Goal: Information Seeking & Learning: Check status

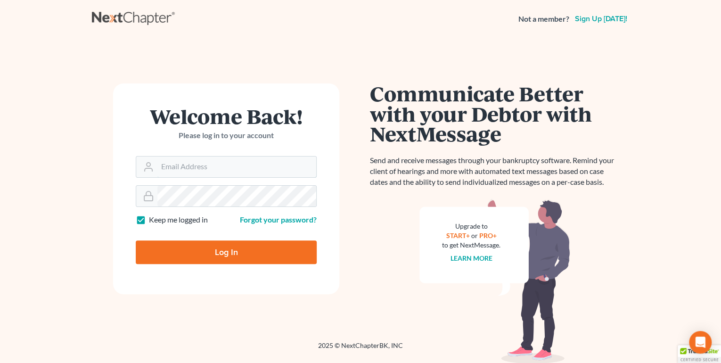
type input "[PERSON_NAME][EMAIL_ADDRESS][DOMAIN_NAME]"
click at [238, 247] on input "Log In" at bounding box center [226, 252] width 181 height 24
type input "Thinking..."
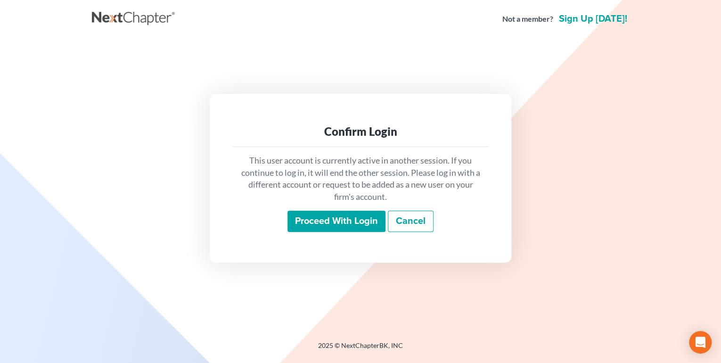
click at [313, 224] on input "Proceed with login" at bounding box center [337, 222] width 98 height 22
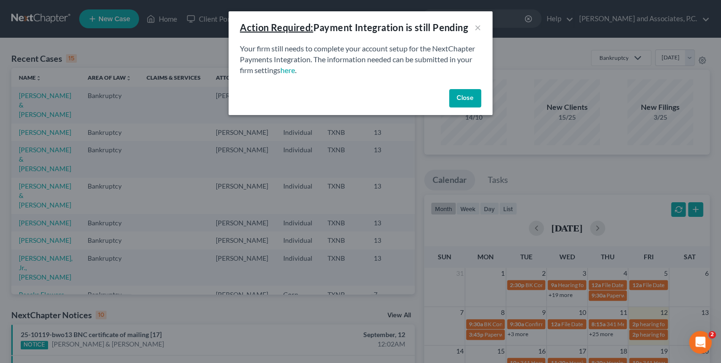
click at [458, 102] on button "Close" at bounding box center [465, 98] width 32 height 19
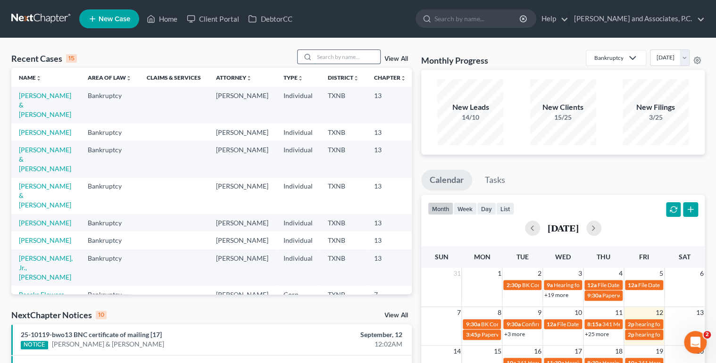
click at [324, 58] on input "search" at bounding box center [347, 57] width 66 height 14
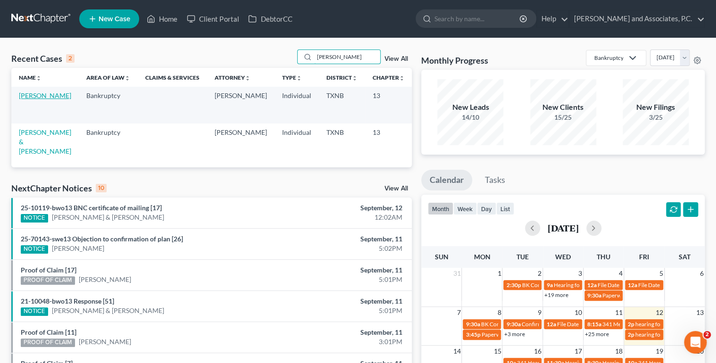
type input "[PERSON_NAME]"
click at [30, 99] on link "[PERSON_NAME]" at bounding box center [45, 95] width 52 height 8
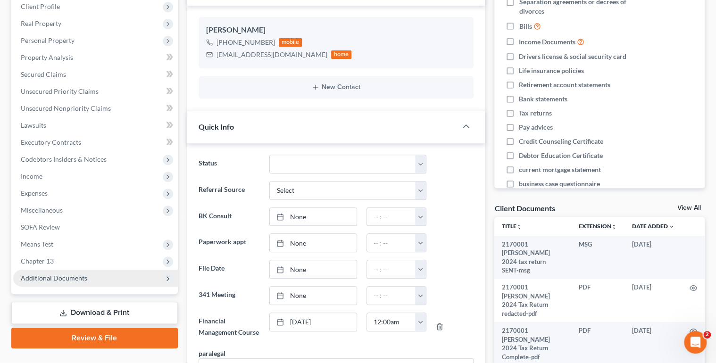
scroll to position [17, 0]
click at [51, 281] on span "Additional Documents" at bounding box center [54, 278] width 66 height 8
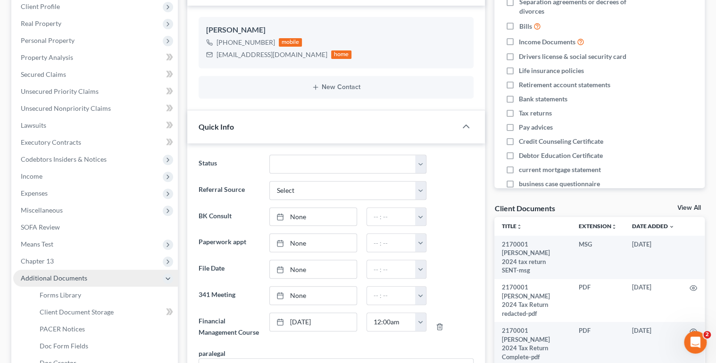
scroll to position [226, 0]
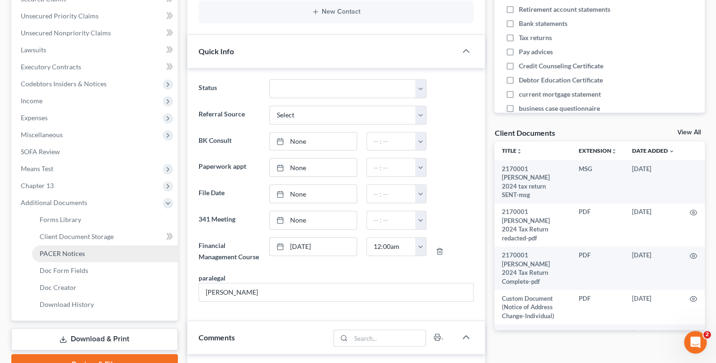
click at [58, 254] on span "PACER Notices" at bounding box center [62, 253] width 45 height 8
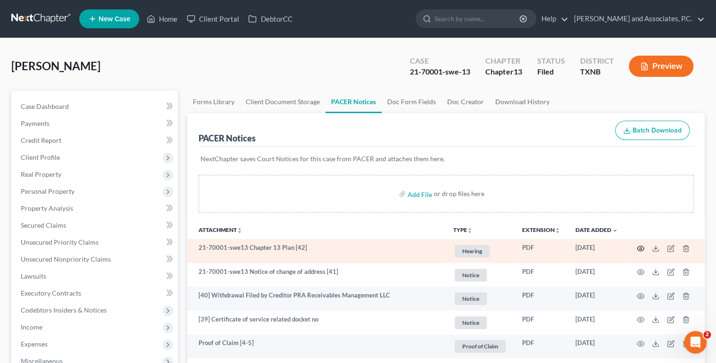
click at [640, 248] on circle "button" at bounding box center [640, 249] width 2 height 2
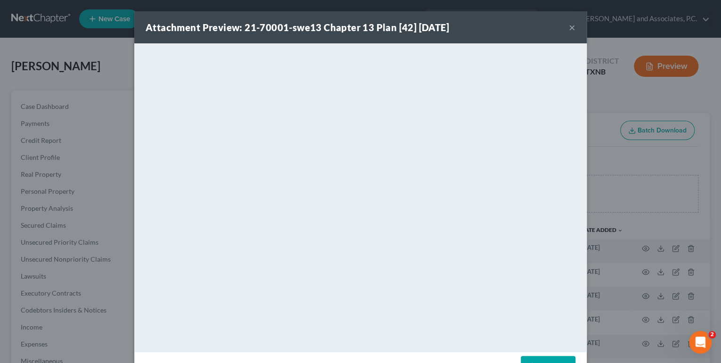
click at [571, 28] on button "×" at bounding box center [572, 27] width 7 height 11
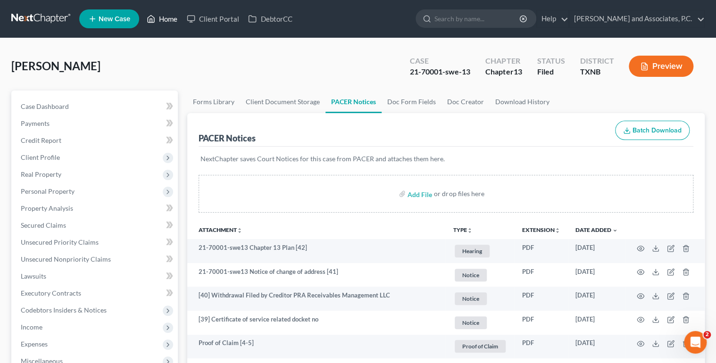
click at [165, 16] on link "Home" at bounding box center [162, 18] width 40 height 17
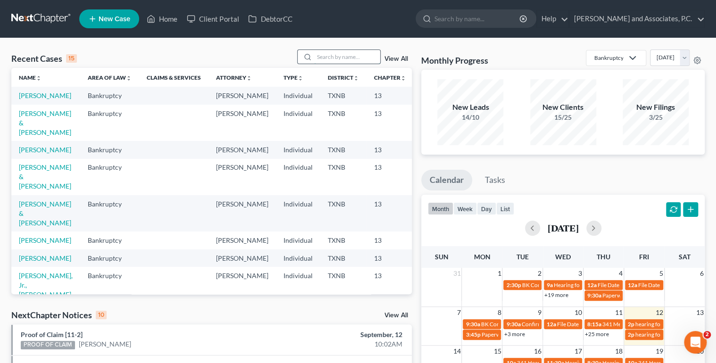
click at [319, 58] on input "search" at bounding box center [347, 57] width 66 height 14
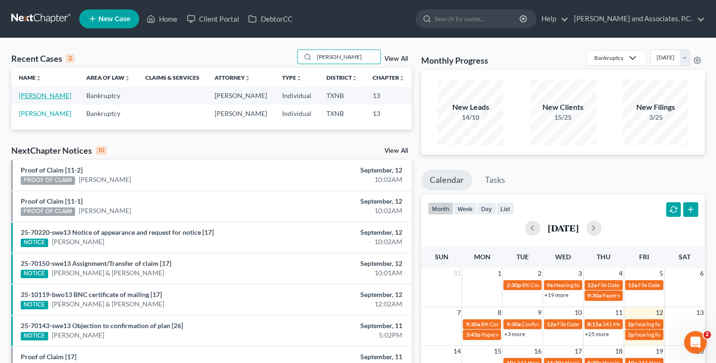
type input "[PERSON_NAME]"
click at [30, 99] on link "[PERSON_NAME]" at bounding box center [45, 95] width 52 height 8
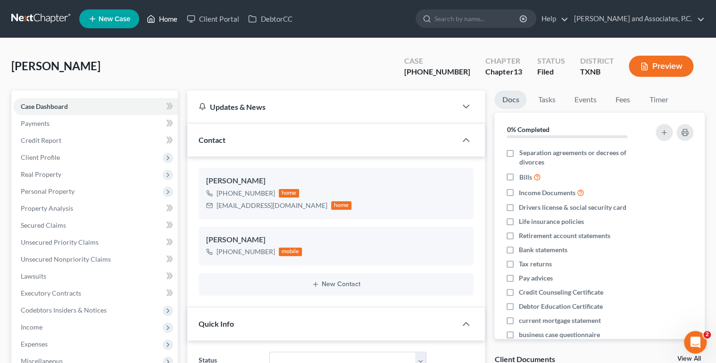
click at [170, 15] on link "Home" at bounding box center [162, 18] width 40 height 17
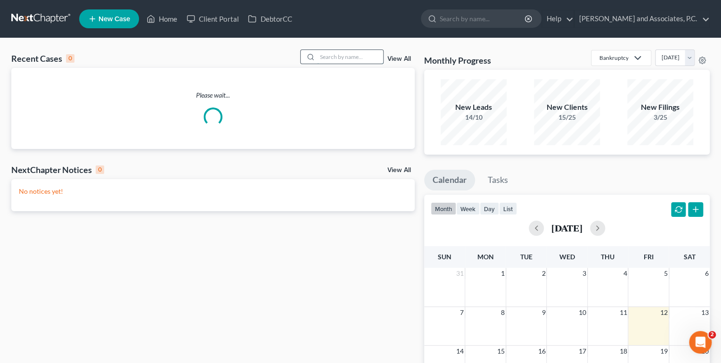
click at [334, 56] on input "search" at bounding box center [350, 57] width 66 height 14
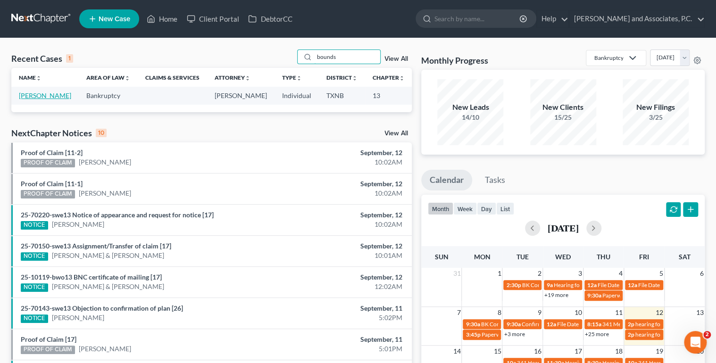
type input "bounds"
click at [30, 99] on link "[PERSON_NAME]" at bounding box center [45, 95] width 52 height 8
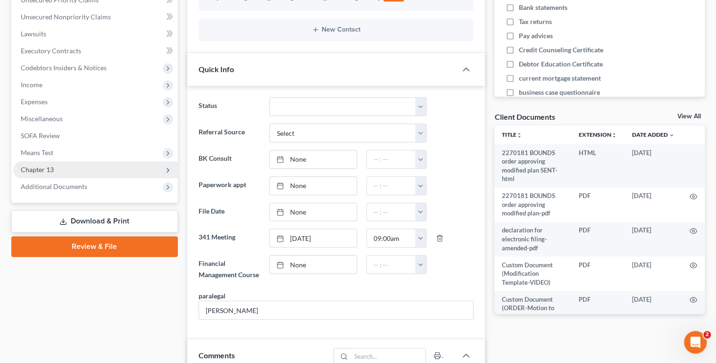
scroll to position [242, 0]
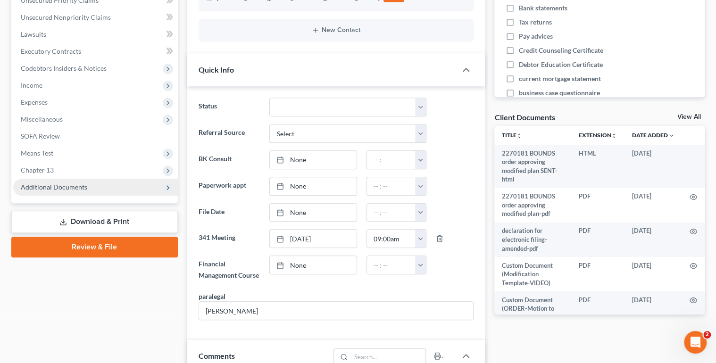
click at [74, 186] on span "Additional Documents" at bounding box center [54, 187] width 66 height 8
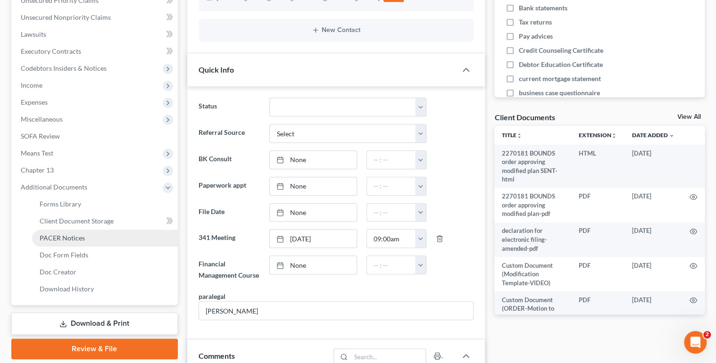
click at [59, 238] on span "PACER Notices" at bounding box center [62, 238] width 45 height 8
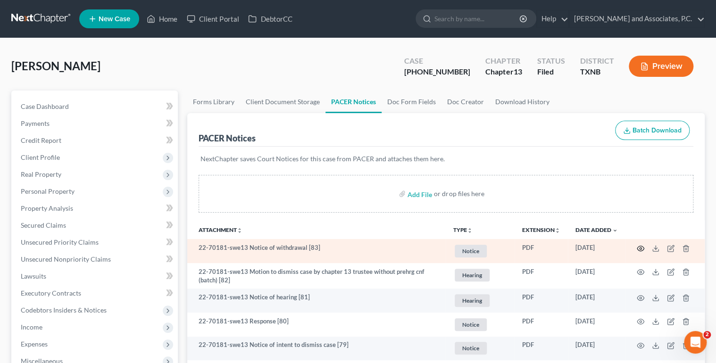
click at [638, 250] on icon "button" at bounding box center [640, 248] width 7 height 5
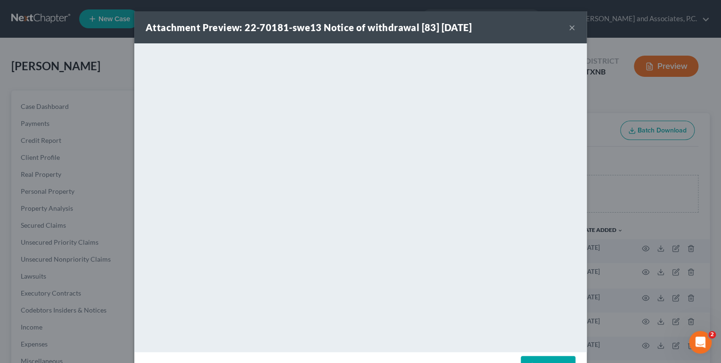
click at [569, 27] on button "×" at bounding box center [572, 27] width 7 height 11
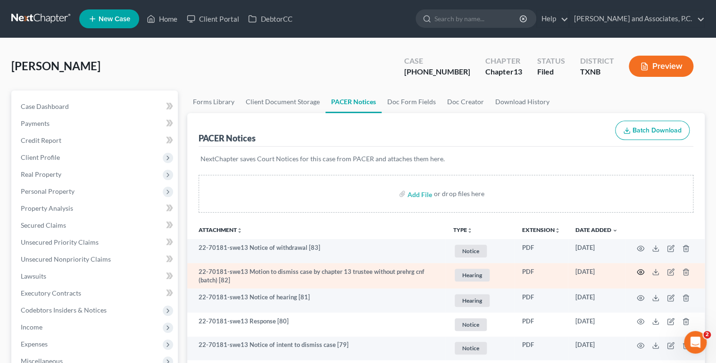
click at [640, 270] on icon "button" at bounding box center [641, 272] width 8 height 8
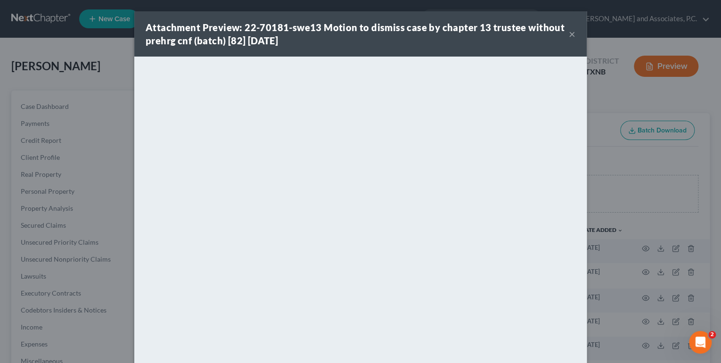
click at [570, 32] on button "×" at bounding box center [572, 33] width 7 height 11
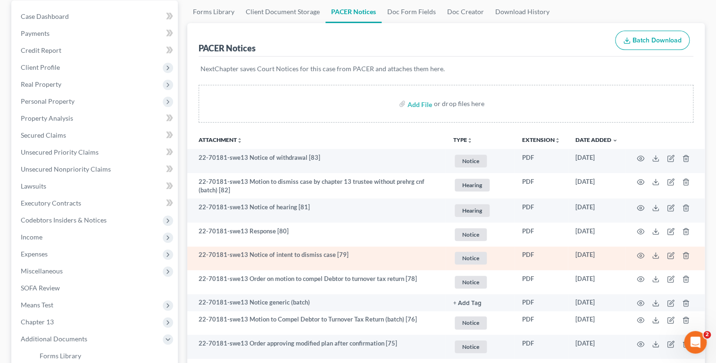
scroll to position [113, 0]
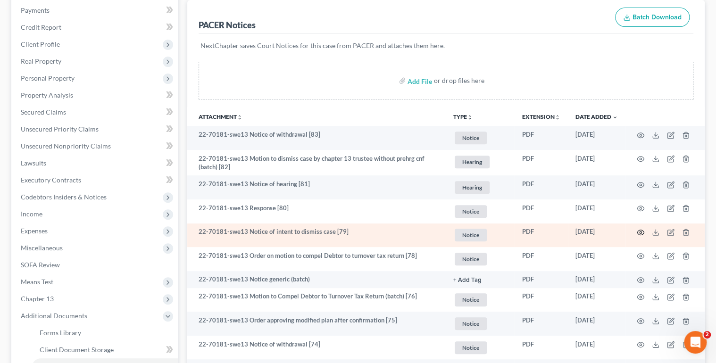
click at [639, 232] on circle "button" at bounding box center [640, 233] width 2 height 2
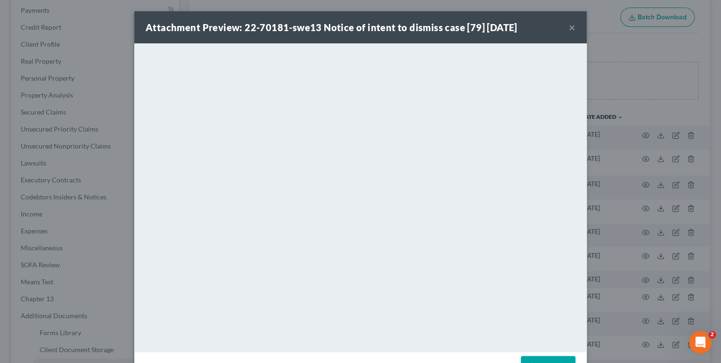
click at [569, 28] on button "×" at bounding box center [572, 27] width 7 height 11
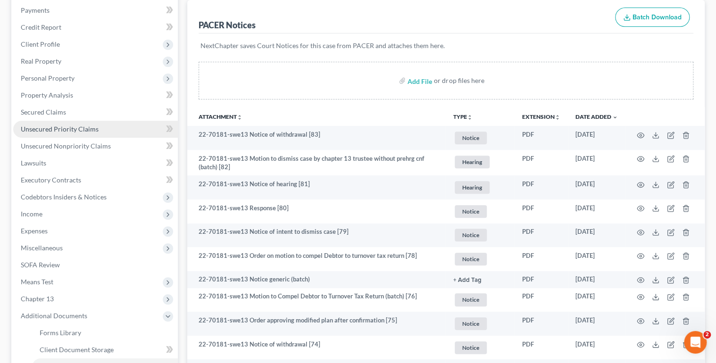
scroll to position [0, 0]
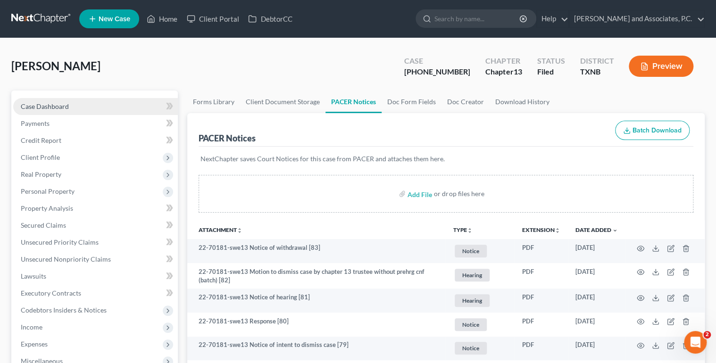
click at [79, 106] on link "Case Dashboard" at bounding box center [95, 106] width 165 height 17
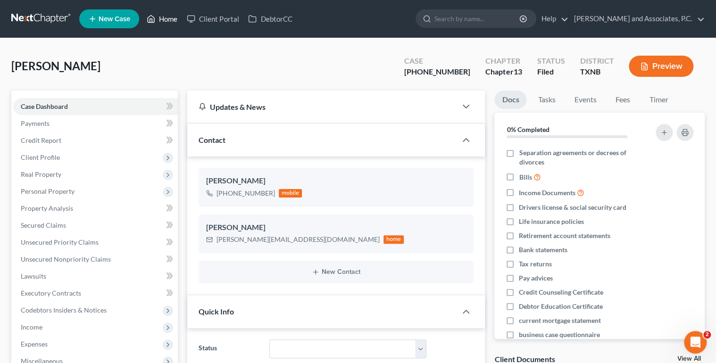
click at [174, 21] on link "Home" at bounding box center [162, 18] width 40 height 17
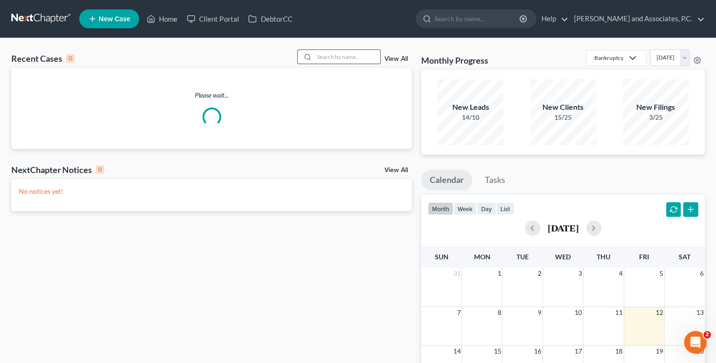
click at [328, 58] on input "search" at bounding box center [347, 57] width 66 height 14
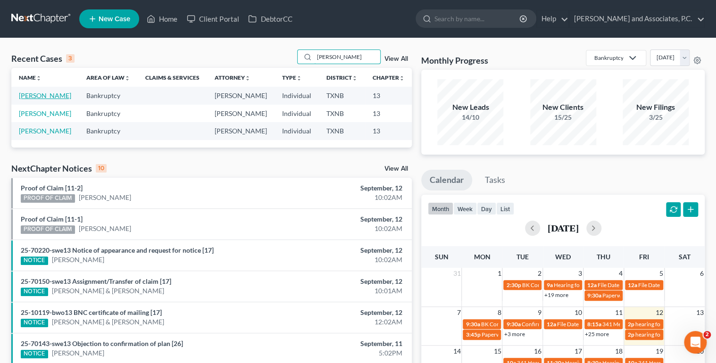
type input "[PERSON_NAME]"
click at [34, 99] on link "[PERSON_NAME]" at bounding box center [45, 95] width 52 height 8
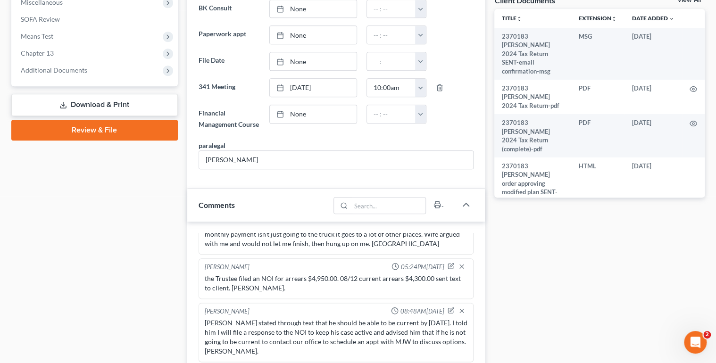
scroll to position [340, 0]
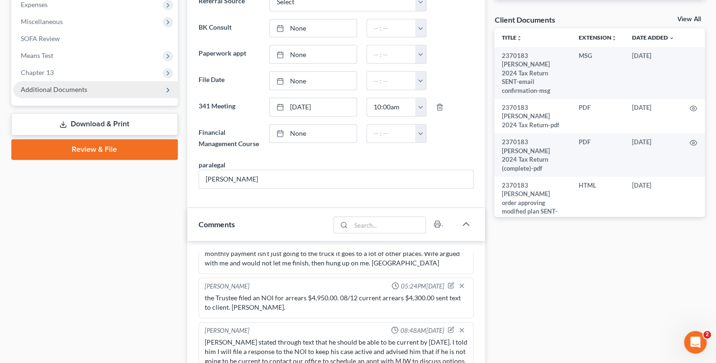
click at [85, 92] on span "Additional Documents" at bounding box center [54, 89] width 66 height 8
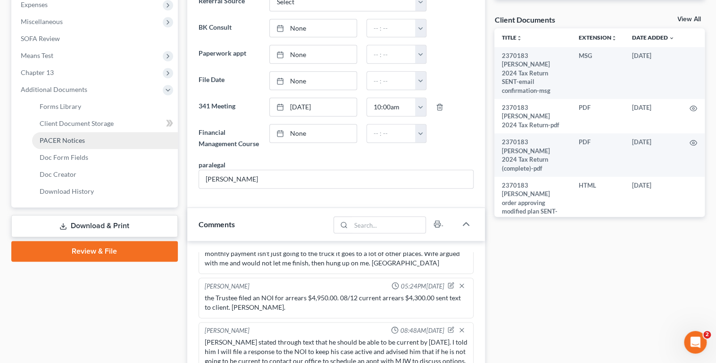
click at [70, 138] on span "PACER Notices" at bounding box center [62, 140] width 45 height 8
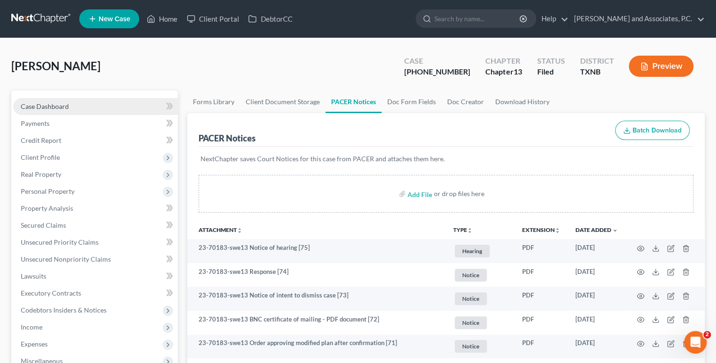
click at [76, 108] on link "Case Dashboard" at bounding box center [95, 106] width 165 height 17
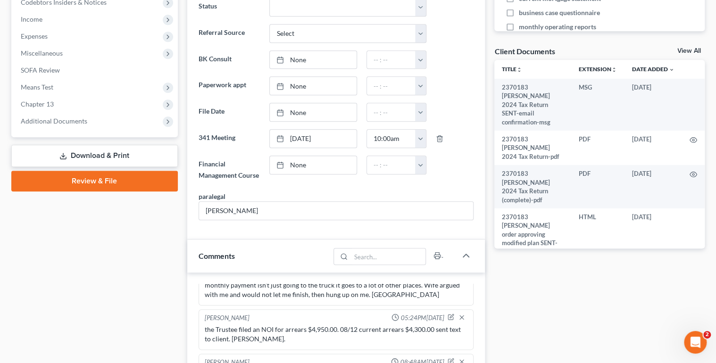
scroll to position [302, 0]
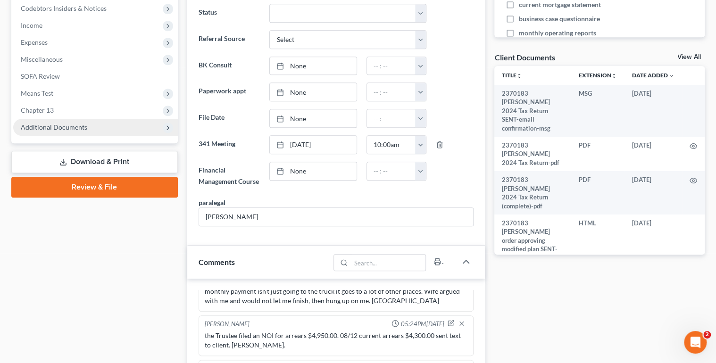
click at [66, 130] on span "Additional Documents" at bounding box center [54, 127] width 66 height 8
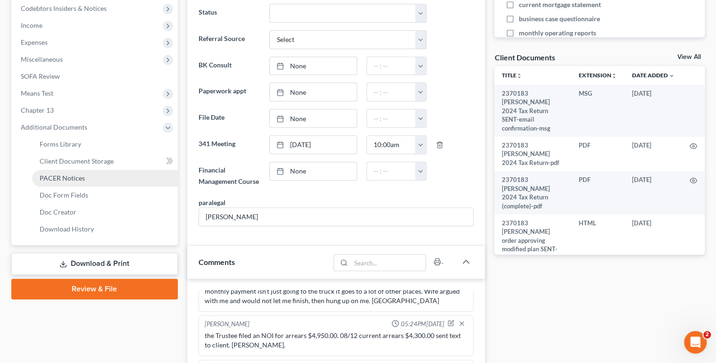
click at [64, 179] on span "PACER Notices" at bounding box center [62, 178] width 45 height 8
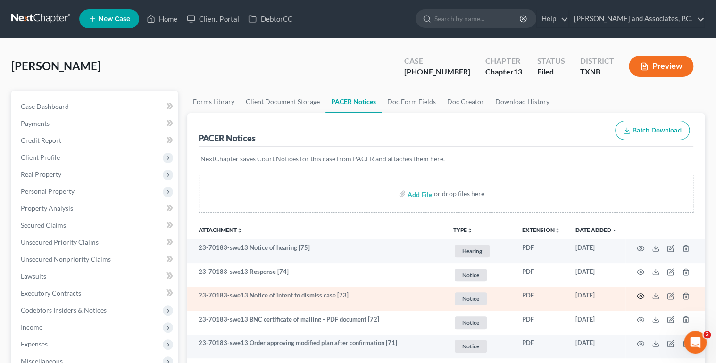
click at [641, 295] on circle "button" at bounding box center [640, 296] width 2 height 2
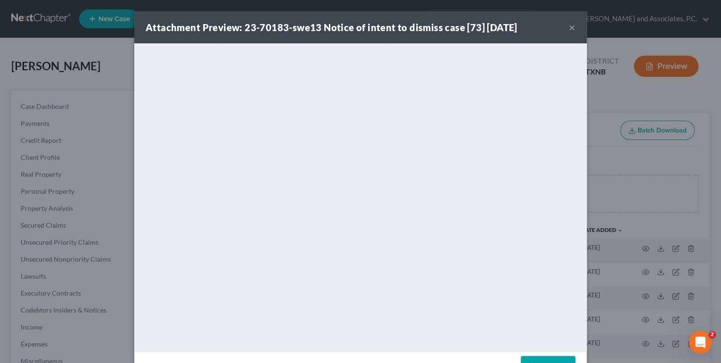
click at [569, 28] on button "×" at bounding box center [572, 27] width 7 height 11
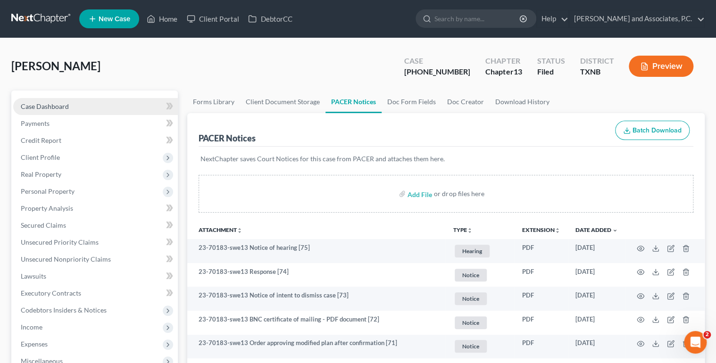
click at [64, 107] on span "Case Dashboard" at bounding box center [45, 106] width 48 height 8
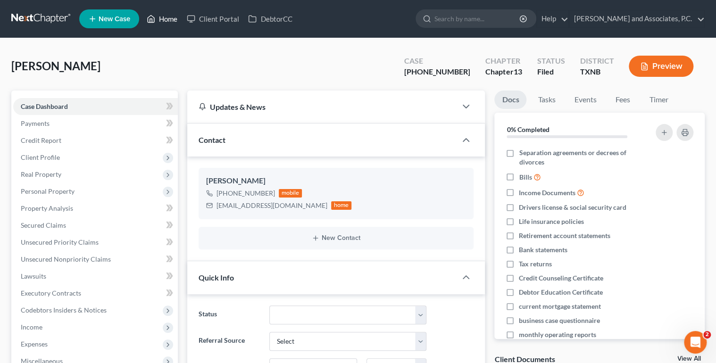
click at [169, 21] on link "Home" at bounding box center [162, 18] width 40 height 17
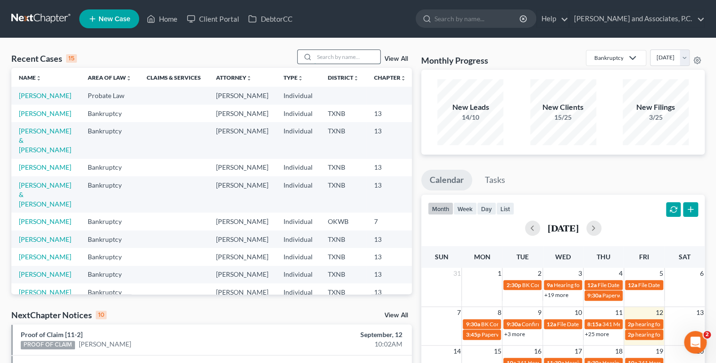
click at [337, 60] on input "search" at bounding box center [347, 57] width 66 height 14
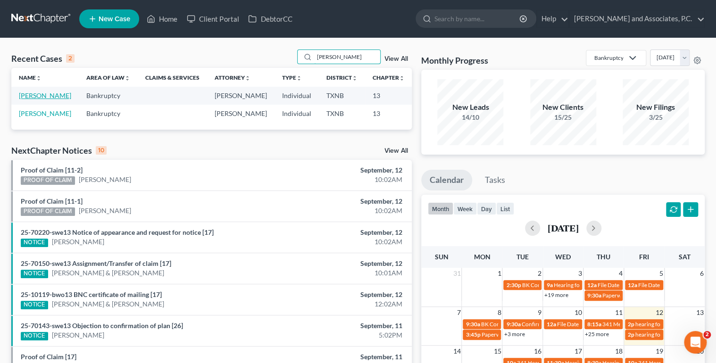
type input "[PERSON_NAME]"
click at [27, 99] on link "[PERSON_NAME]" at bounding box center [45, 95] width 52 height 8
select select "3"
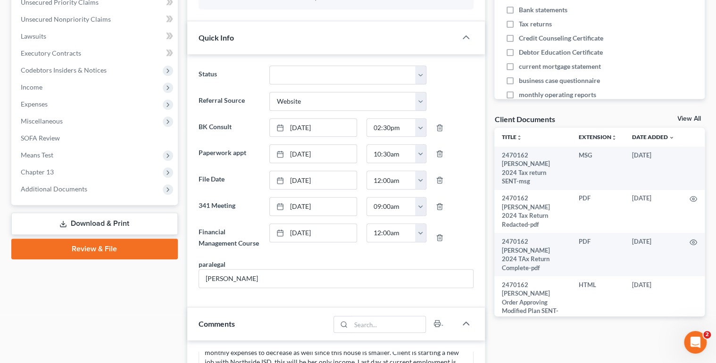
scroll to position [234, 0]
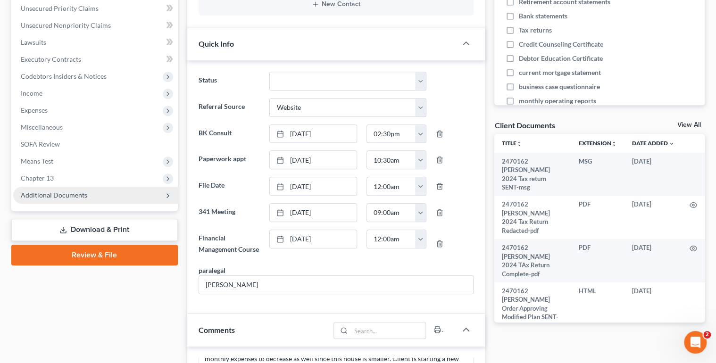
click at [57, 194] on span "Additional Documents" at bounding box center [54, 195] width 66 height 8
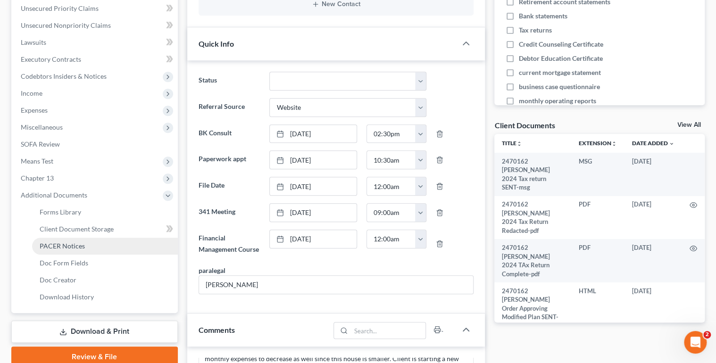
click at [55, 244] on span "PACER Notices" at bounding box center [62, 246] width 45 height 8
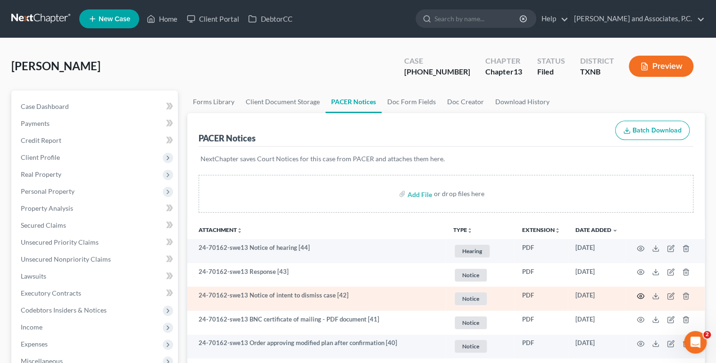
click at [639, 296] on circle "button" at bounding box center [640, 296] width 2 height 2
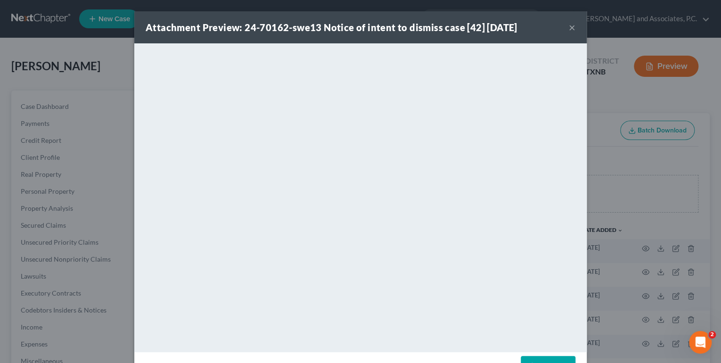
click at [570, 29] on button "×" at bounding box center [572, 27] width 7 height 11
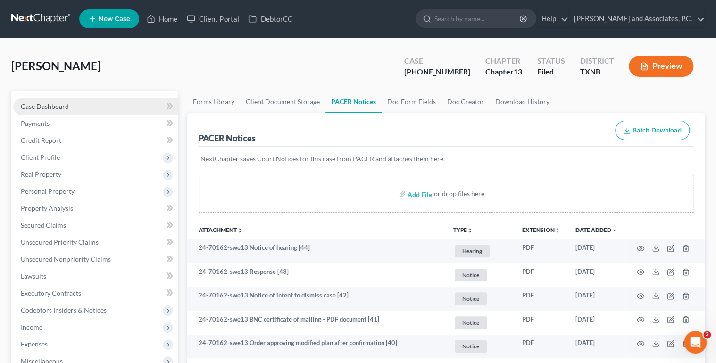
click at [69, 107] on link "Case Dashboard" at bounding box center [95, 106] width 165 height 17
select select "3"
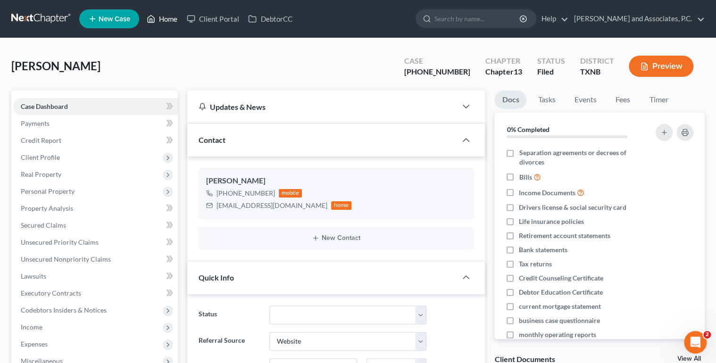
drag, startPoint x: 158, startPoint y: 17, endPoint x: 320, endPoint y: 54, distance: 166.2
click at [158, 17] on link "Home" at bounding box center [162, 18] width 40 height 17
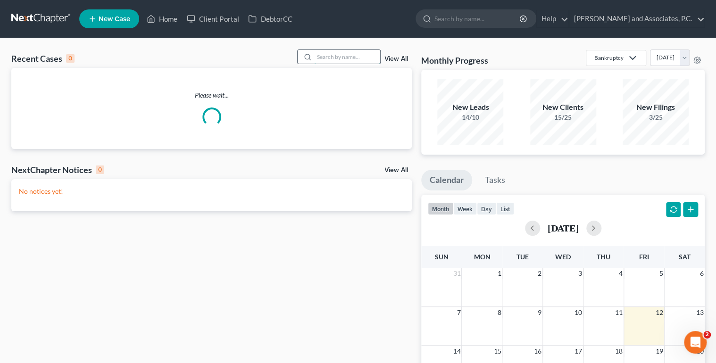
click at [326, 57] on input "search" at bounding box center [347, 57] width 66 height 14
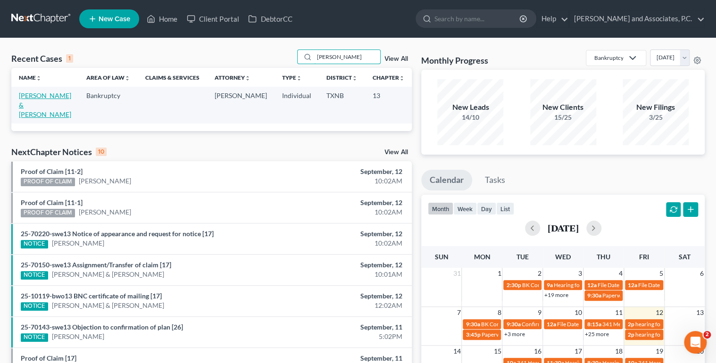
type input "[PERSON_NAME]"
click at [32, 106] on link "[PERSON_NAME] & [PERSON_NAME]" at bounding box center [45, 104] width 52 height 27
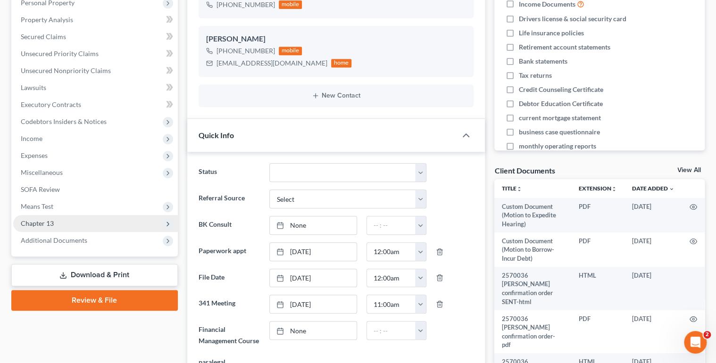
scroll to position [580, 0]
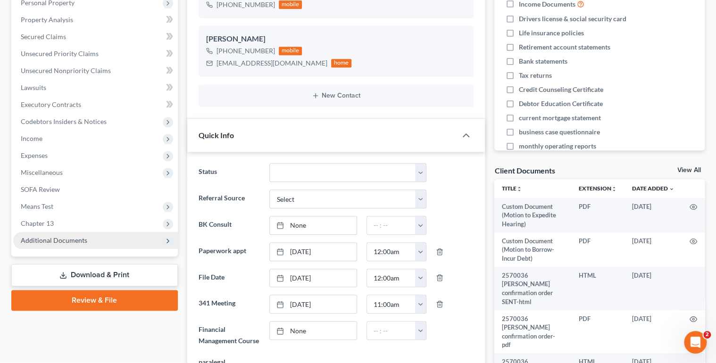
click at [48, 239] on span "Additional Documents" at bounding box center [54, 240] width 66 height 8
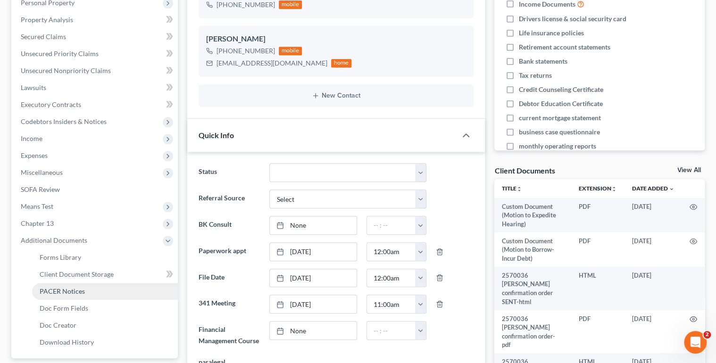
click at [51, 290] on span "PACER Notices" at bounding box center [62, 291] width 45 height 8
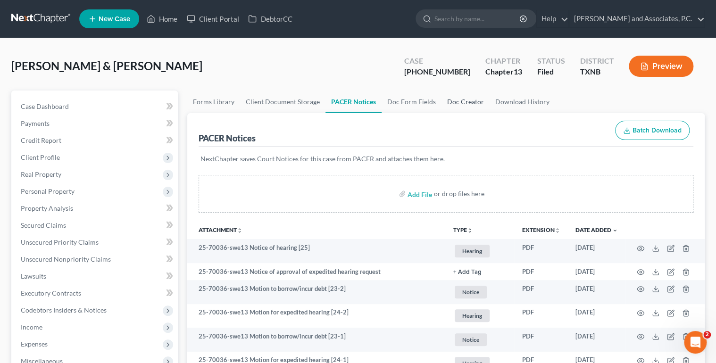
click at [444, 102] on link "Doc Creator" at bounding box center [465, 102] width 48 height 23
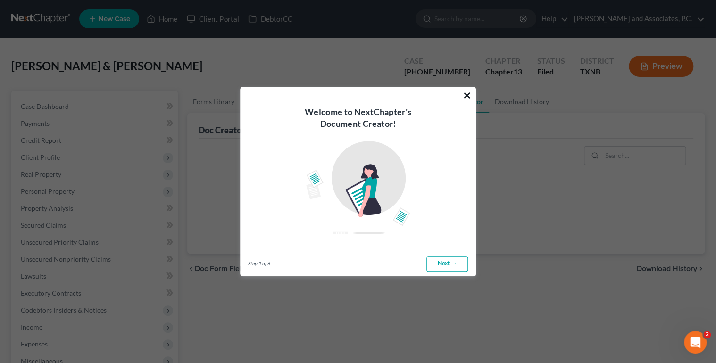
click at [468, 93] on button "×" at bounding box center [467, 95] width 9 height 15
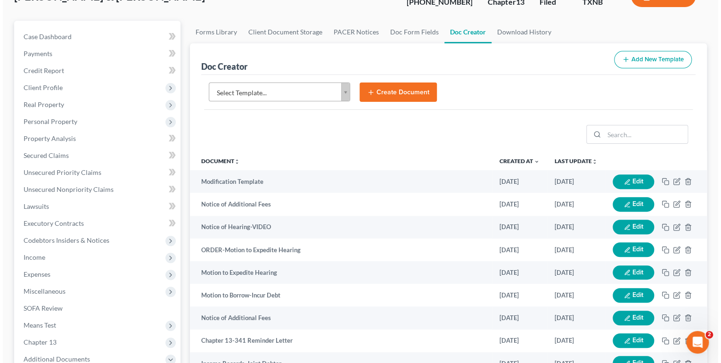
scroll to position [75, 0]
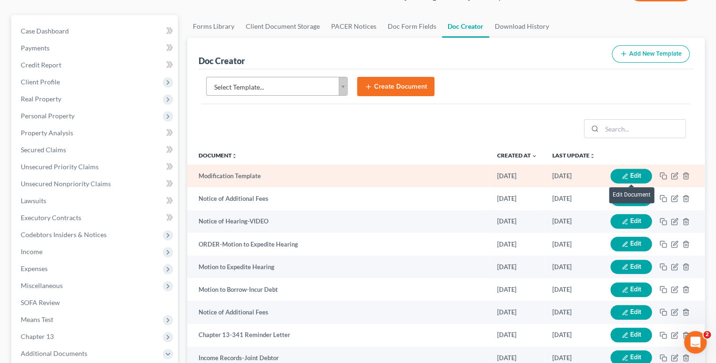
click at [639, 177] on button "Edit" at bounding box center [630, 176] width 41 height 15
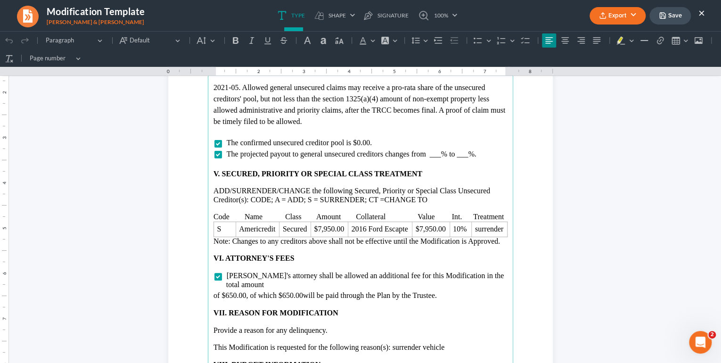
scroll to position [1660, 0]
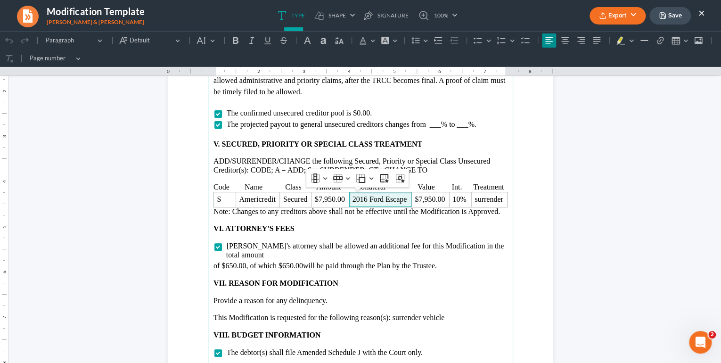
click at [405, 226] on p "VI. ATTORNEY'S FEES" at bounding box center [361, 228] width 294 height 8
click at [670, 16] on button "Save" at bounding box center [670, 15] width 41 height 17
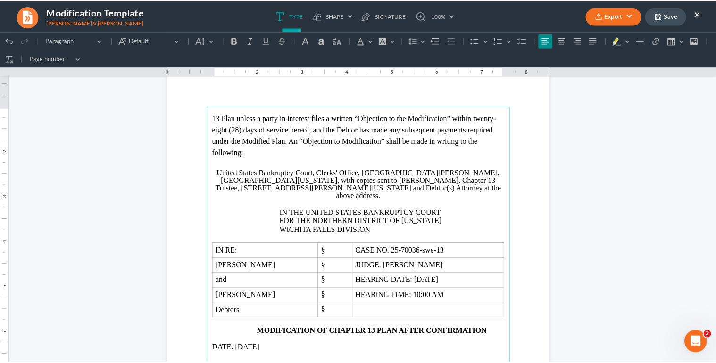
scroll to position [566, 0]
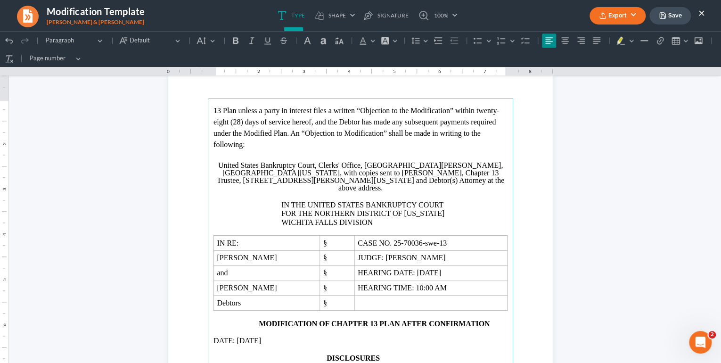
click at [700, 11] on button "×" at bounding box center [702, 12] width 7 height 11
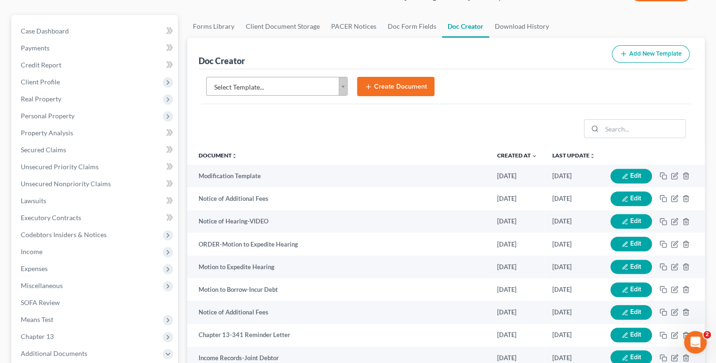
scroll to position [0, 0]
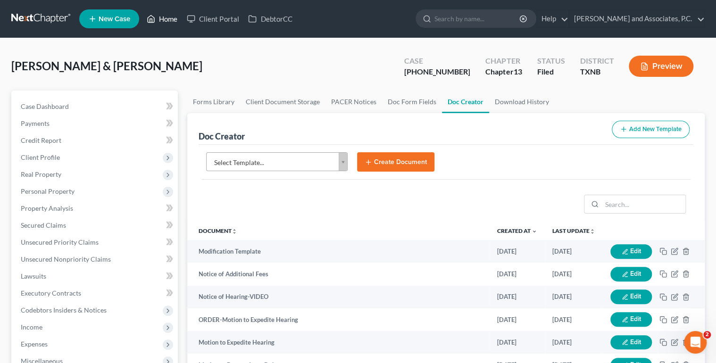
drag, startPoint x: 165, startPoint y: 17, endPoint x: 224, endPoint y: 33, distance: 61.4
click at [165, 17] on link "Home" at bounding box center [162, 18] width 40 height 17
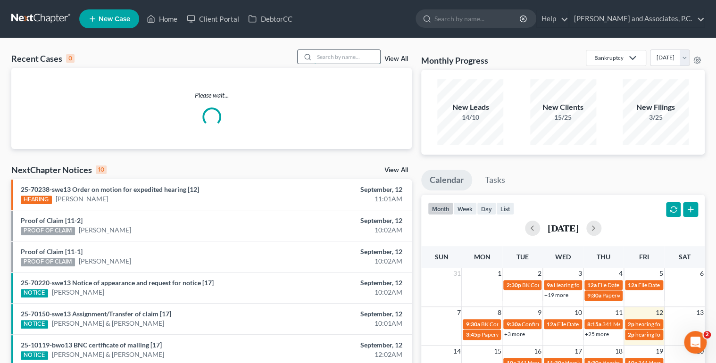
click at [318, 53] on input "search" at bounding box center [347, 57] width 66 height 14
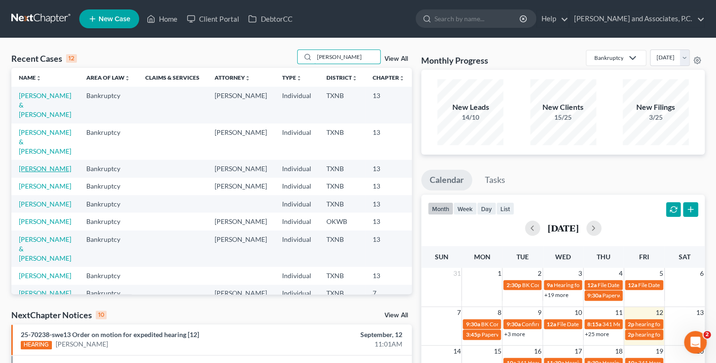
type input "[PERSON_NAME]"
click at [32, 170] on link "[PERSON_NAME]" at bounding box center [45, 169] width 52 height 8
select select "1"
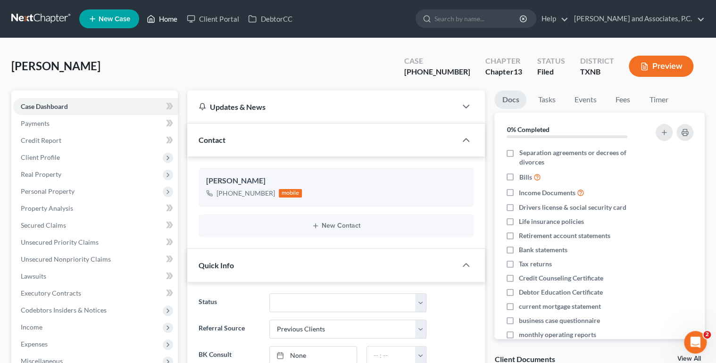
drag, startPoint x: 159, startPoint y: 21, endPoint x: 491, endPoint y: 51, distance: 332.9
click at [159, 21] on link "Home" at bounding box center [162, 18] width 40 height 17
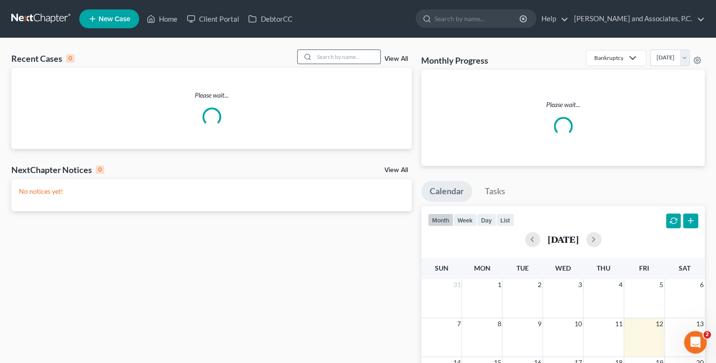
click at [356, 58] on input "search" at bounding box center [347, 57] width 66 height 14
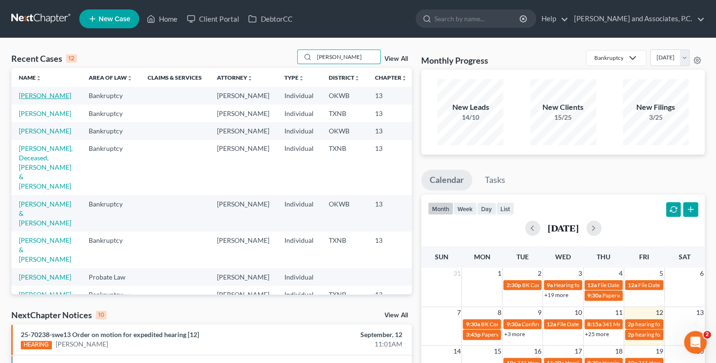
type input "[PERSON_NAME]"
click at [39, 95] on link "[PERSON_NAME]" at bounding box center [45, 95] width 52 height 8
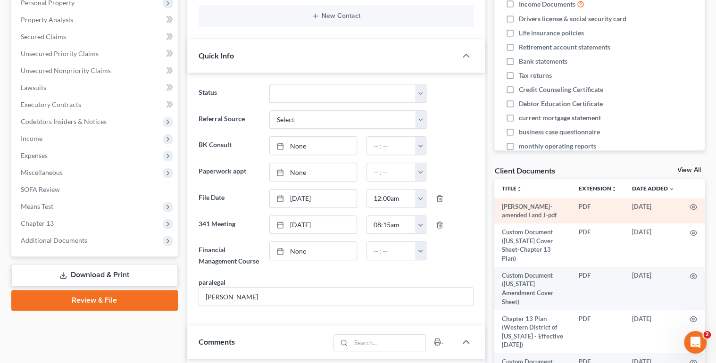
scroll to position [132, 0]
click at [689, 209] on icon "button" at bounding box center [693, 207] width 8 height 8
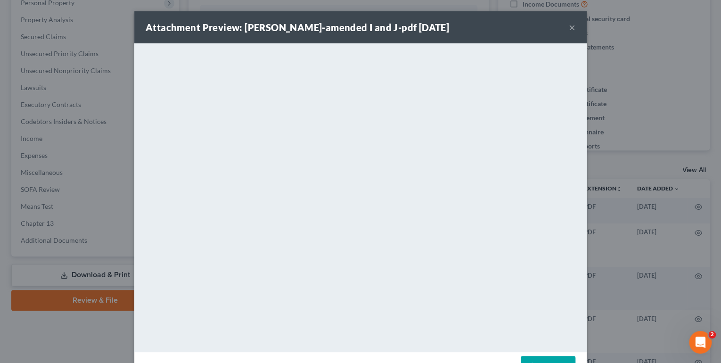
click at [569, 28] on button "×" at bounding box center [572, 27] width 7 height 11
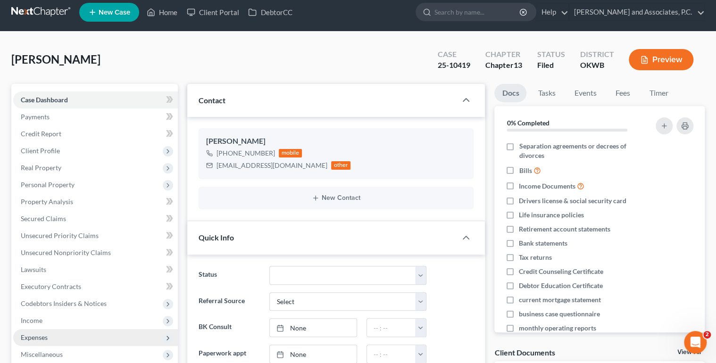
scroll to position [0, 0]
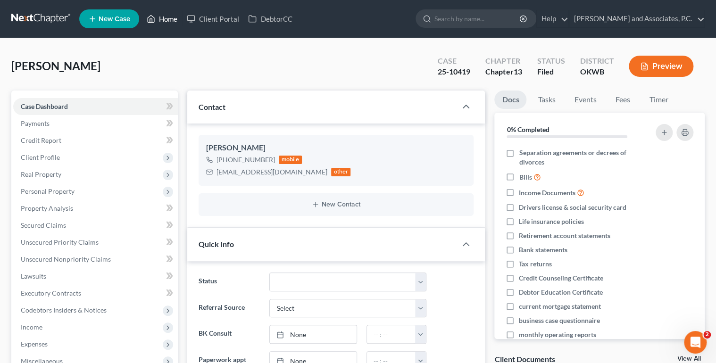
drag, startPoint x: 168, startPoint y: 20, endPoint x: 180, endPoint y: 35, distance: 19.5
click at [168, 20] on link "Home" at bounding box center [162, 18] width 40 height 17
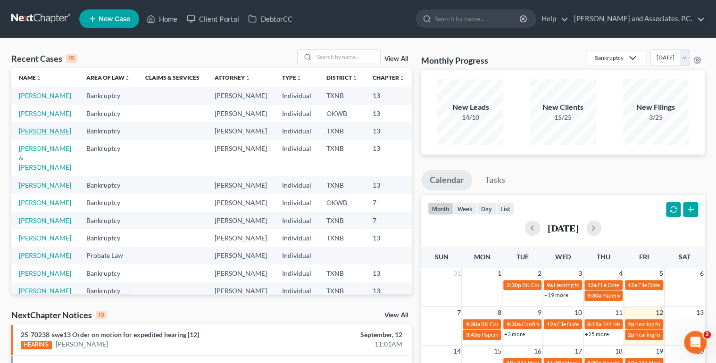
click at [40, 135] on link "[PERSON_NAME]" at bounding box center [45, 131] width 52 height 8
select select "1"
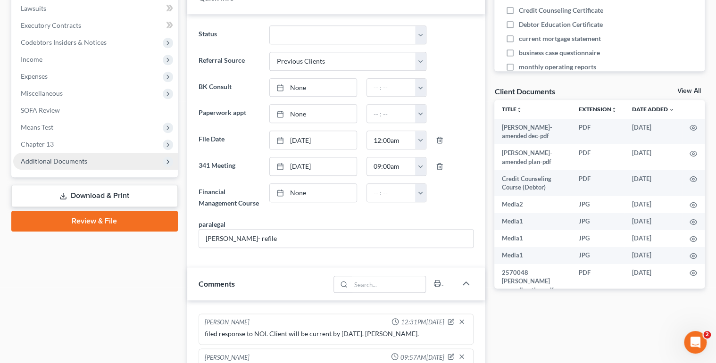
scroll to position [260, 0]
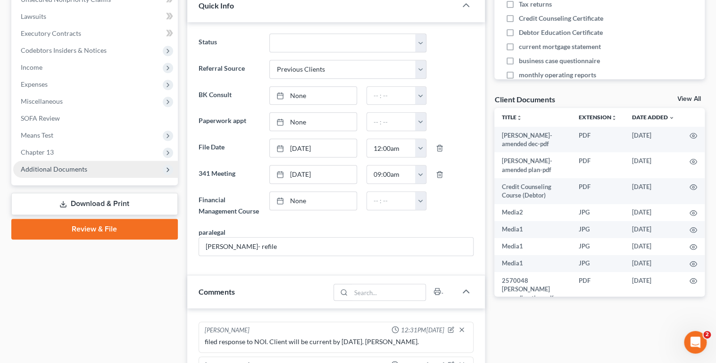
click at [62, 171] on span "Additional Documents" at bounding box center [54, 169] width 66 height 8
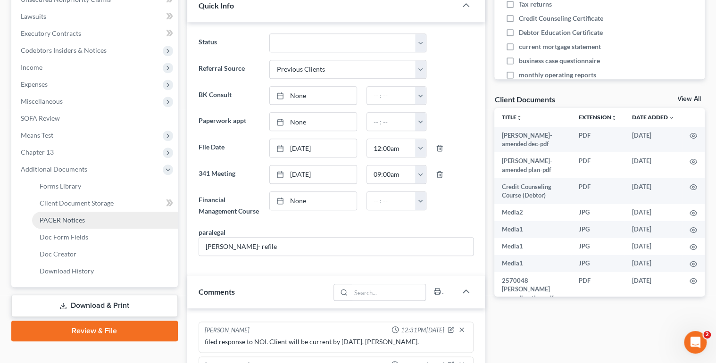
click at [66, 222] on span "PACER Notices" at bounding box center [62, 220] width 45 height 8
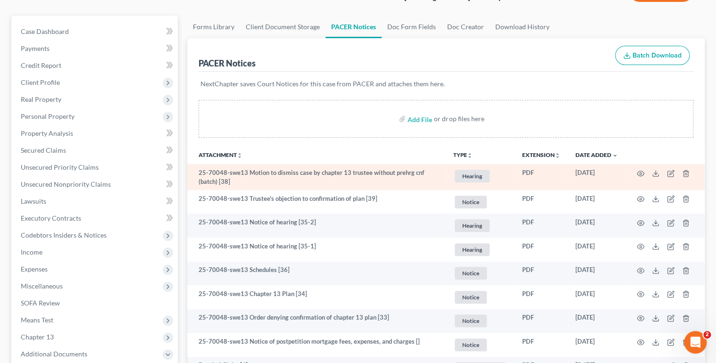
scroll to position [75, 0]
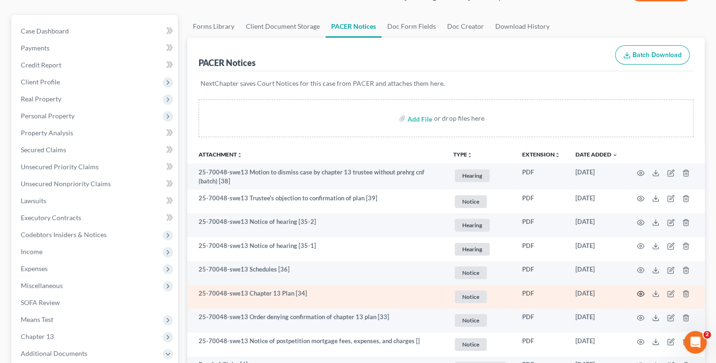
click at [638, 294] on icon "button" at bounding box center [641, 294] width 8 height 8
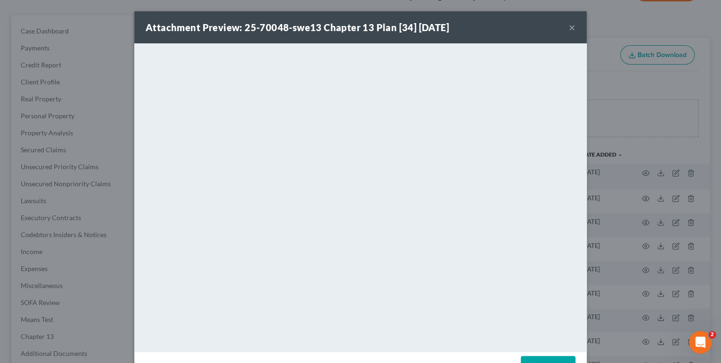
click at [569, 27] on button "×" at bounding box center [572, 27] width 7 height 11
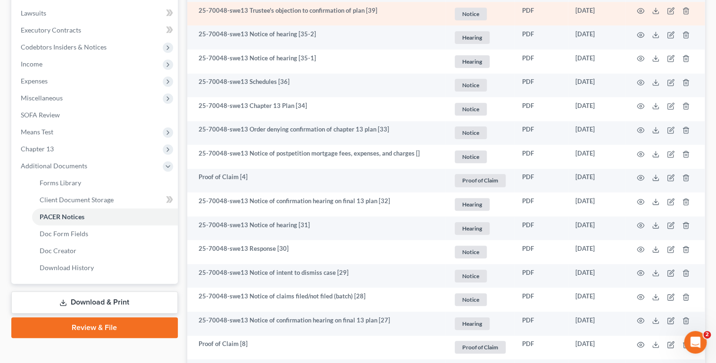
scroll to position [264, 0]
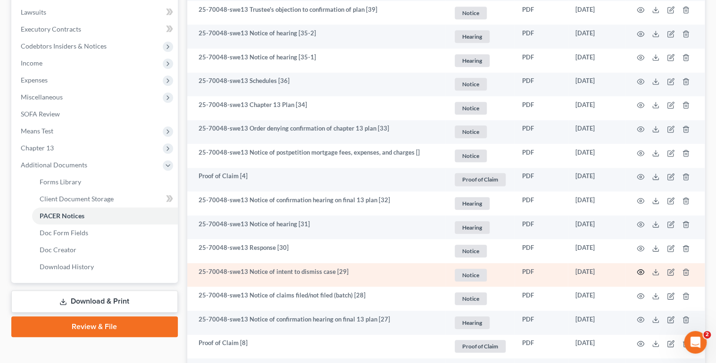
click at [640, 273] on circle "button" at bounding box center [640, 272] width 2 height 2
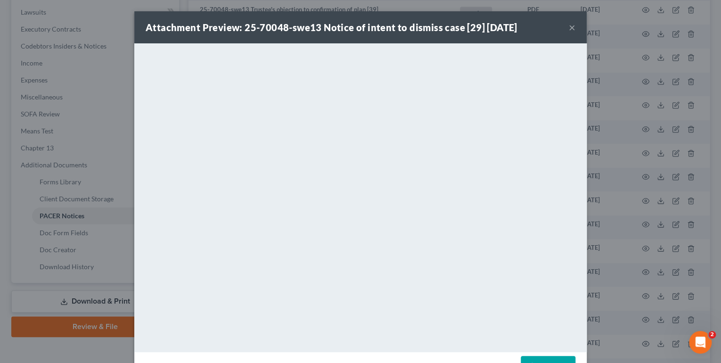
click at [570, 29] on button "×" at bounding box center [572, 27] width 7 height 11
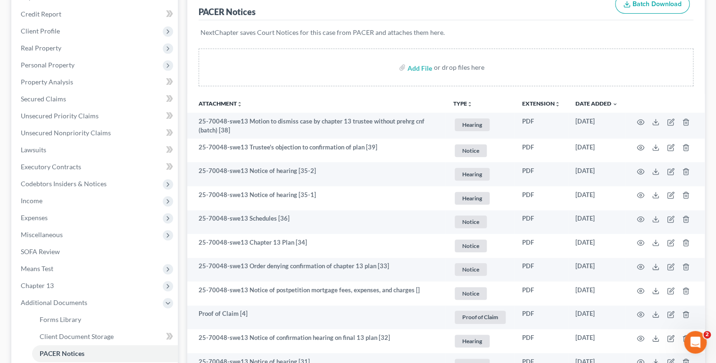
scroll to position [113, 0]
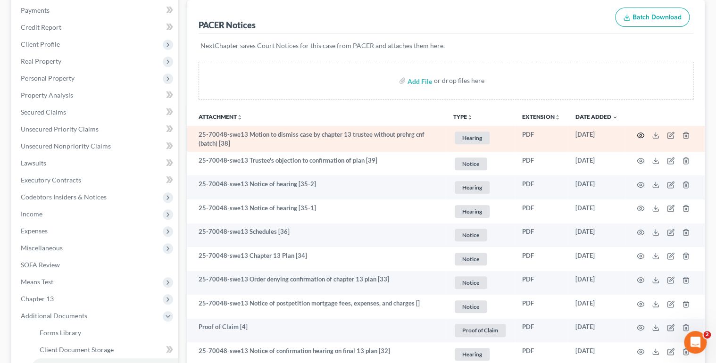
click at [639, 134] on circle "button" at bounding box center [640, 135] width 2 height 2
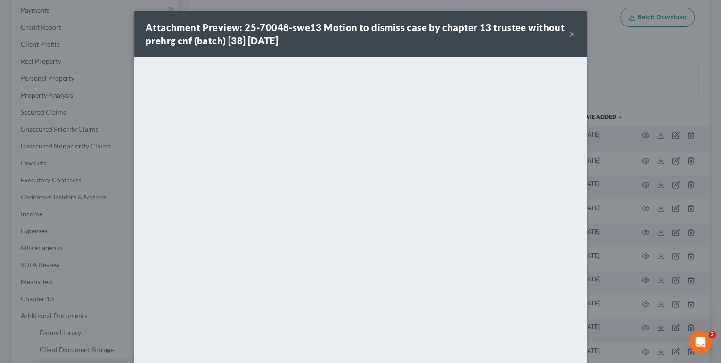
click at [569, 34] on button "×" at bounding box center [572, 33] width 7 height 11
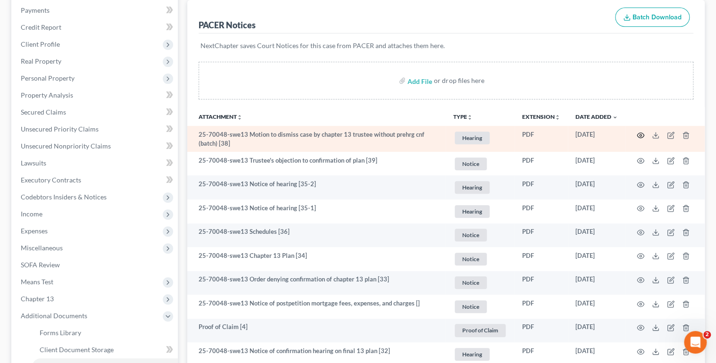
click at [639, 132] on icon "button" at bounding box center [641, 136] width 8 height 8
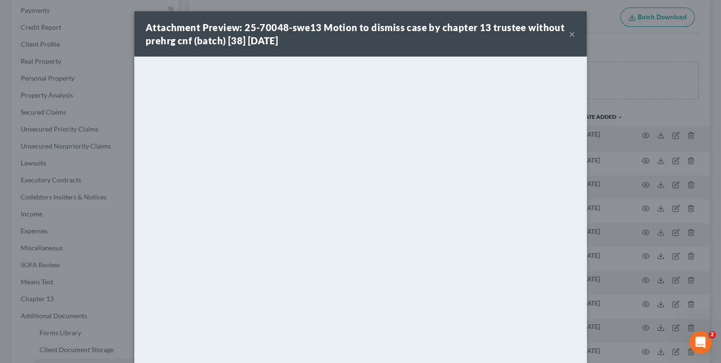
click at [569, 34] on button "×" at bounding box center [572, 33] width 7 height 11
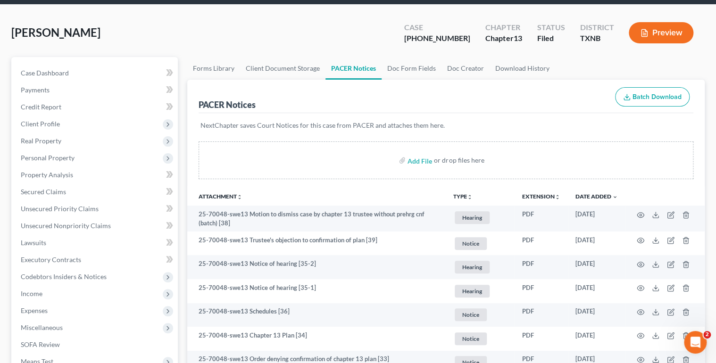
scroll to position [0, 0]
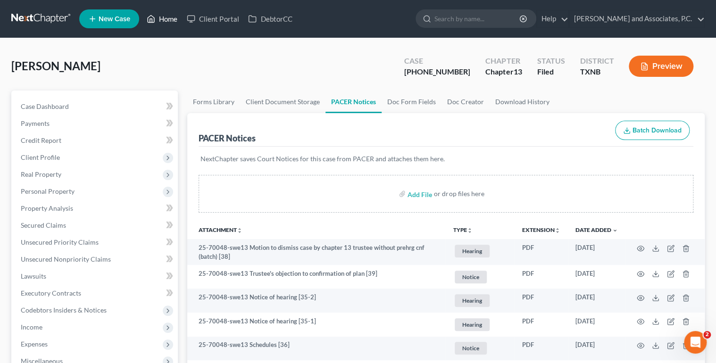
click at [172, 17] on link "Home" at bounding box center [162, 18] width 40 height 17
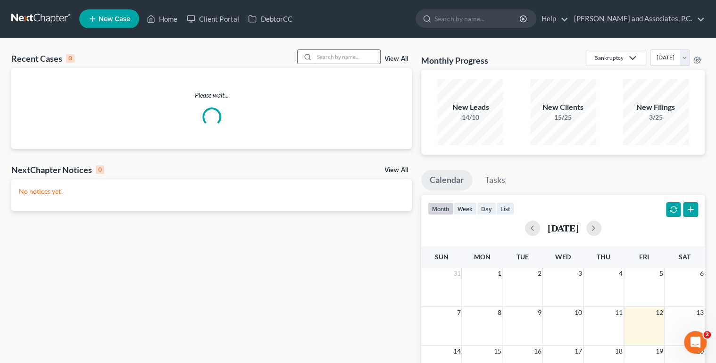
click at [355, 59] on input "search" at bounding box center [347, 57] width 66 height 14
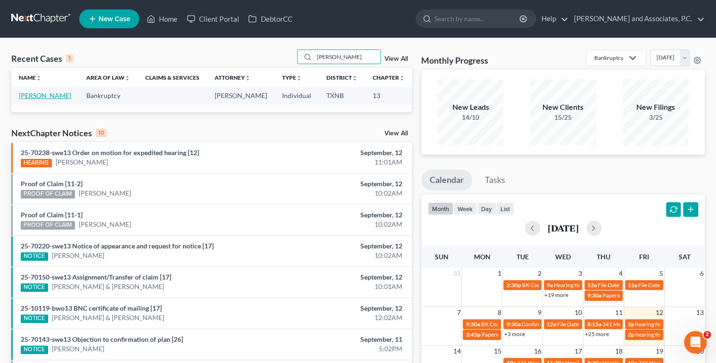
type input "[PERSON_NAME]"
click at [30, 99] on link "[PERSON_NAME]" at bounding box center [45, 95] width 52 height 8
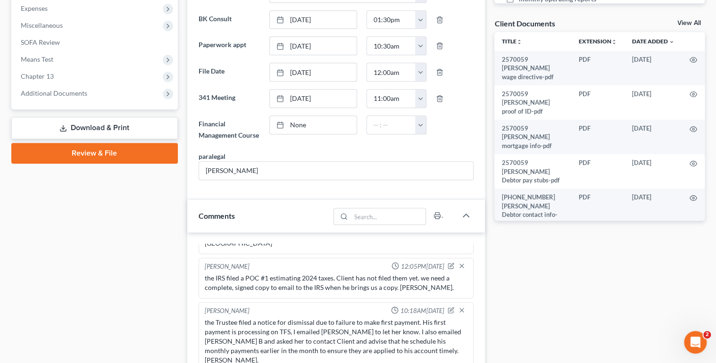
scroll to position [335, 0]
click at [692, 21] on link "View All" at bounding box center [689, 23] width 24 height 7
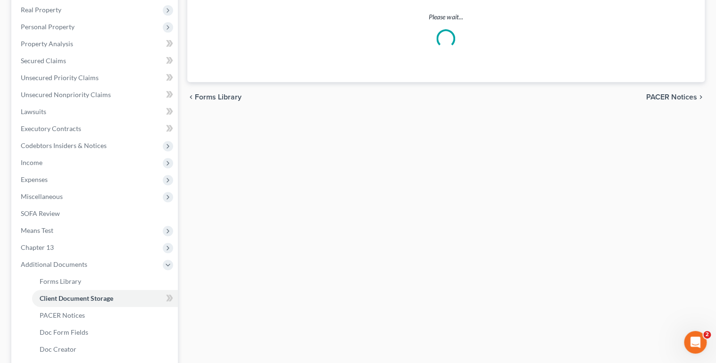
select select "18"
select select "21"
select select "10"
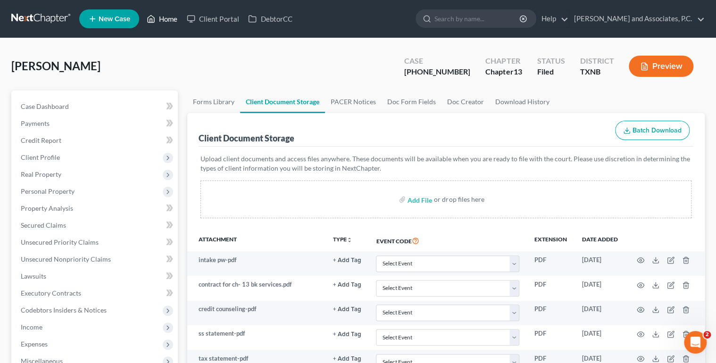
click at [160, 22] on link "Home" at bounding box center [162, 18] width 40 height 17
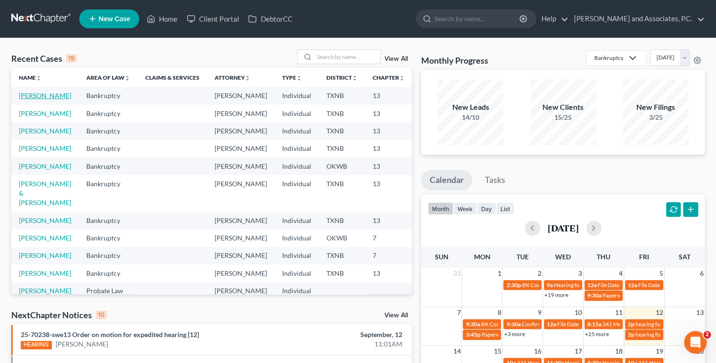
click at [46, 96] on link "[PERSON_NAME]" at bounding box center [45, 95] width 52 height 8
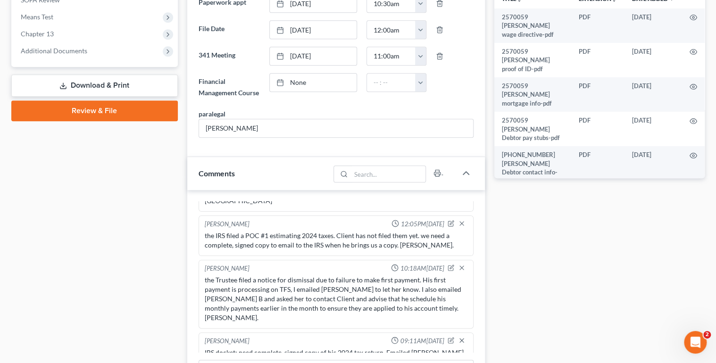
scroll to position [264, 0]
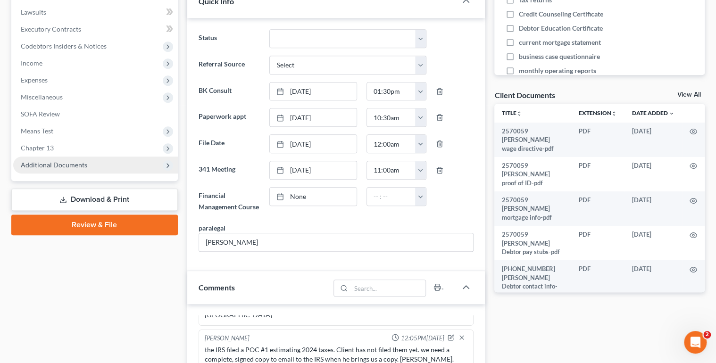
click at [78, 165] on span "Additional Documents" at bounding box center [54, 165] width 66 height 8
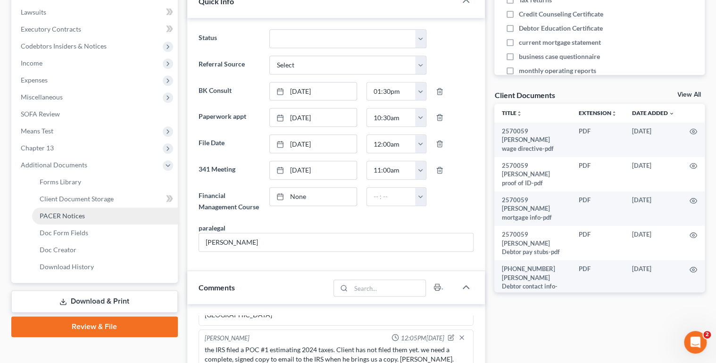
click at [69, 214] on span "PACER Notices" at bounding box center [62, 216] width 45 height 8
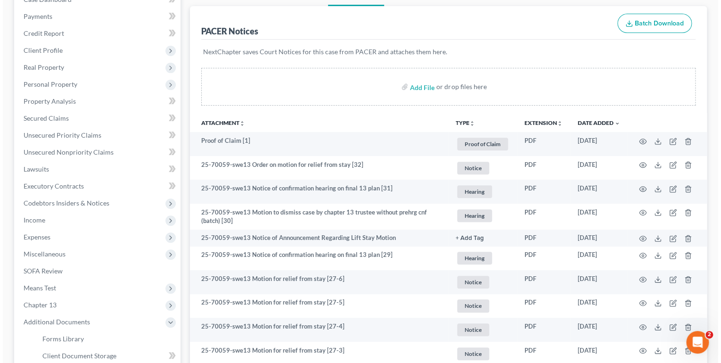
scroll to position [113, 0]
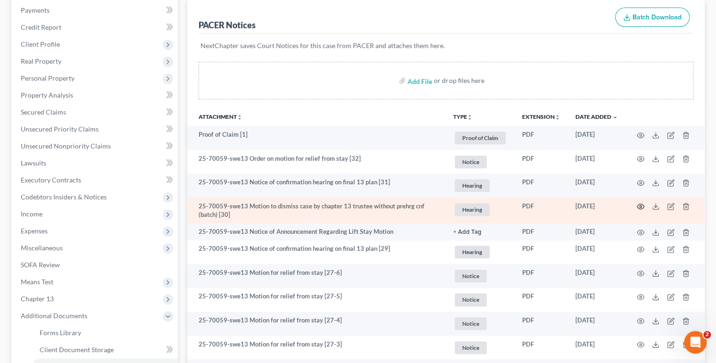
click at [641, 206] on circle "button" at bounding box center [640, 207] width 2 height 2
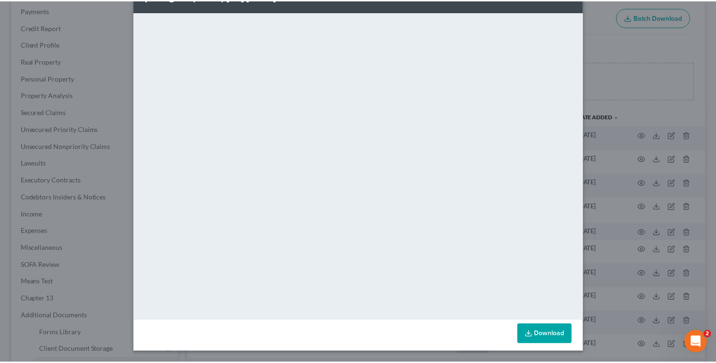
scroll to position [0, 0]
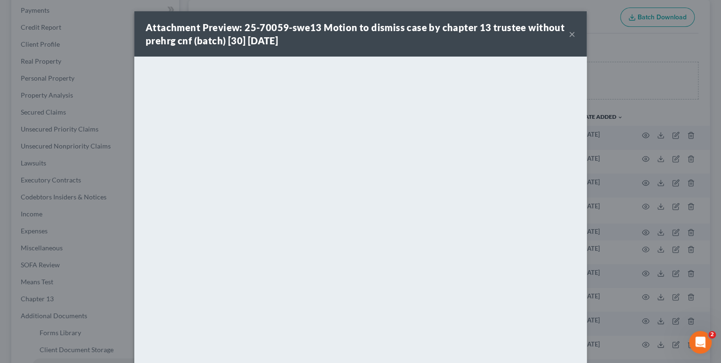
click at [569, 34] on button "×" at bounding box center [572, 33] width 7 height 11
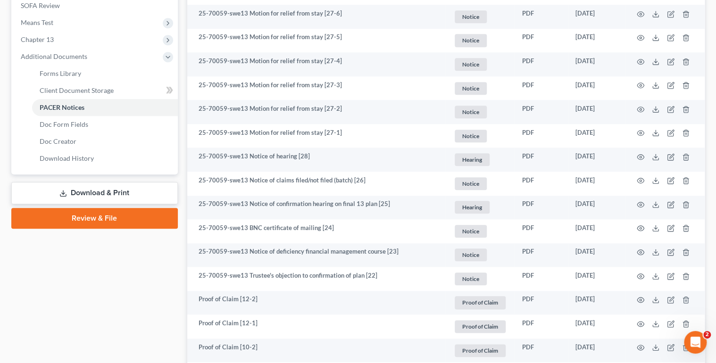
scroll to position [377, 0]
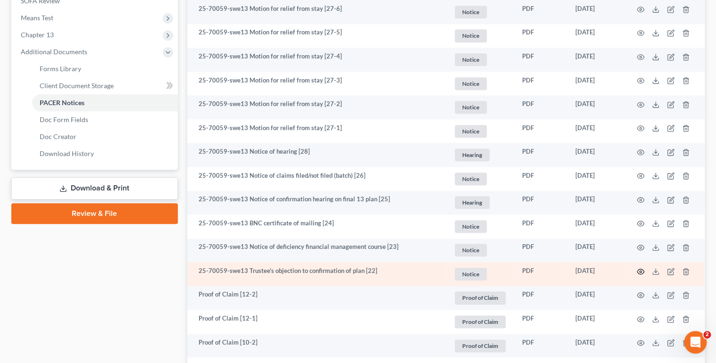
click at [641, 271] on icon "button" at bounding box center [641, 272] width 8 height 8
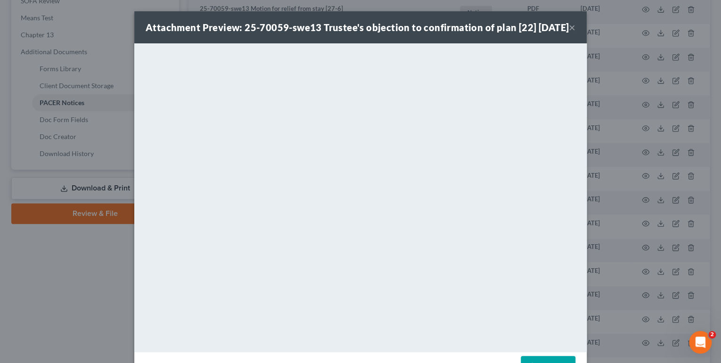
click at [569, 33] on button "×" at bounding box center [572, 27] width 7 height 11
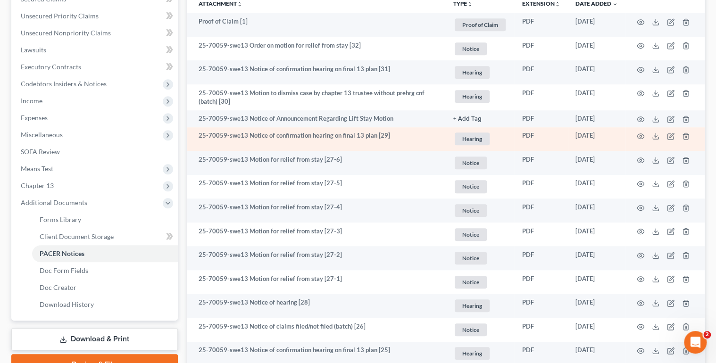
scroll to position [151, 0]
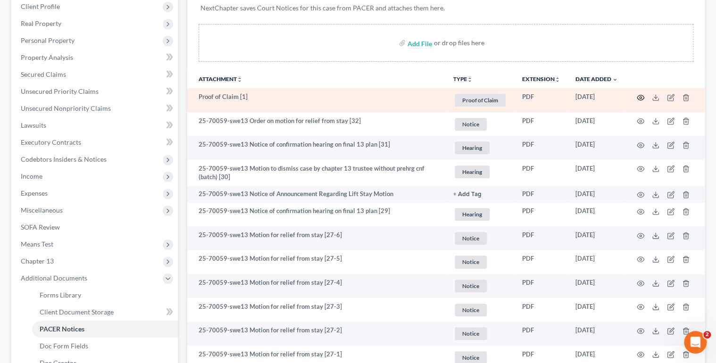
click at [639, 96] on icon "button" at bounding box center [641, 98] width 8 height 8
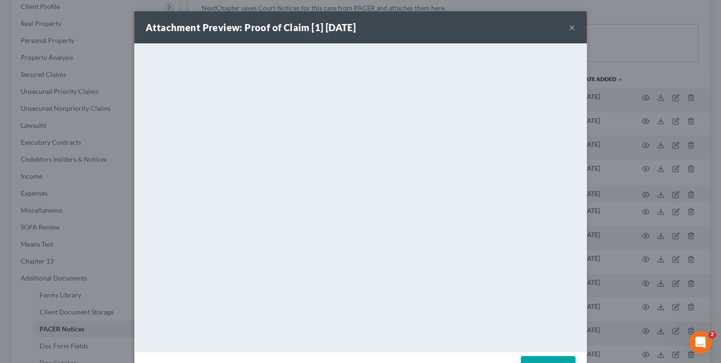
click at [569, 26] on button "×" at bounding box center [572, 27] width 7 height 11
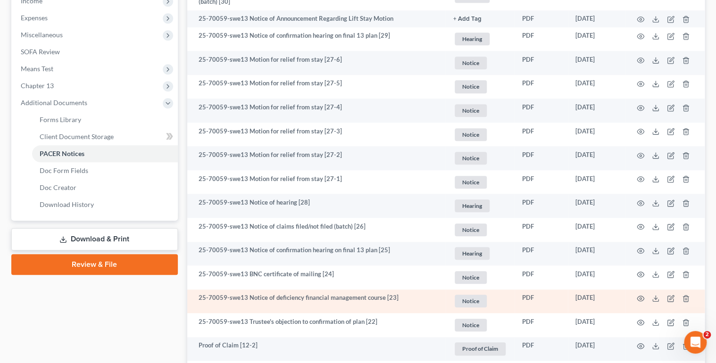
scroll to position [340, 0]
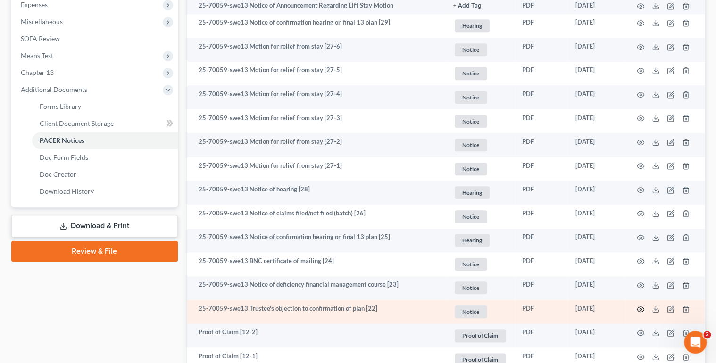
click at [639, 309] on icon "button" at bounding box center [641, 310] width 8 height 8
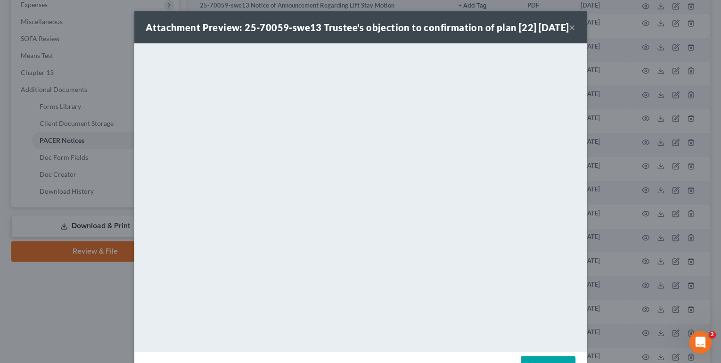
click at [569, 33] on button "×" at bounding box center [572, 27] width 7 height 11
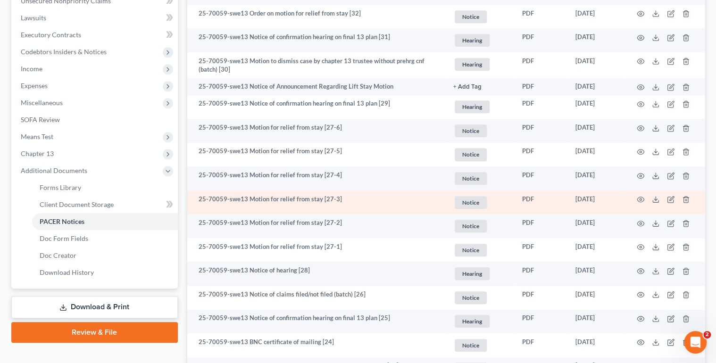
scroll to position [226, 0]
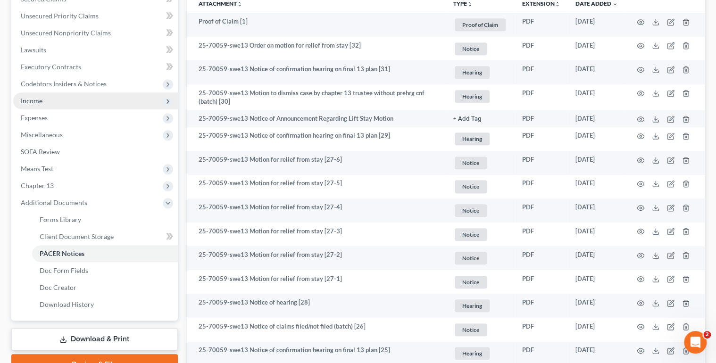
click at [41, 103] on span "Income" at bounding box center [32, 101] width 22 height 8
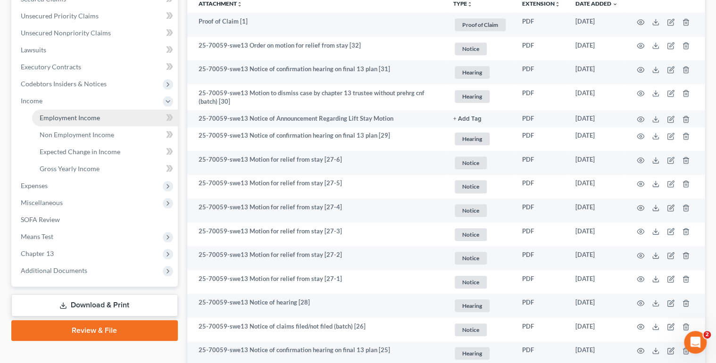
click at [44, 116] on span "Employment Income" at bounding box center [70, 118] width 60 height 8
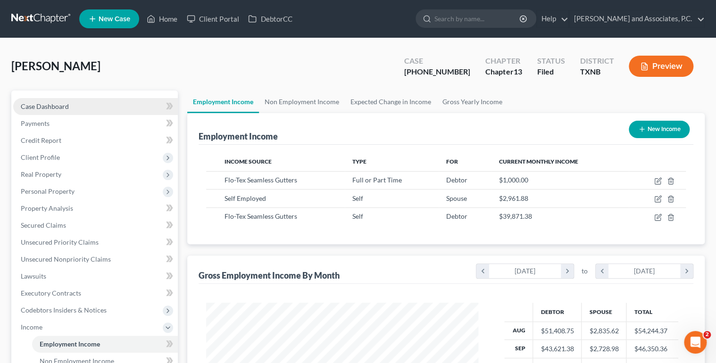
click at [95, 108] on link "Case Dashboard" at bounding box center [95, 106] width 165 height 17
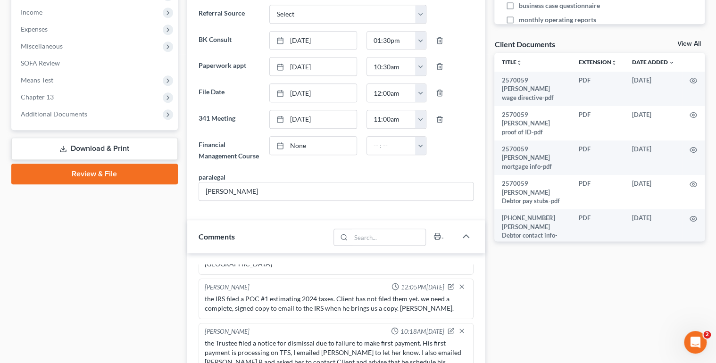
scroll to position [298, 0]
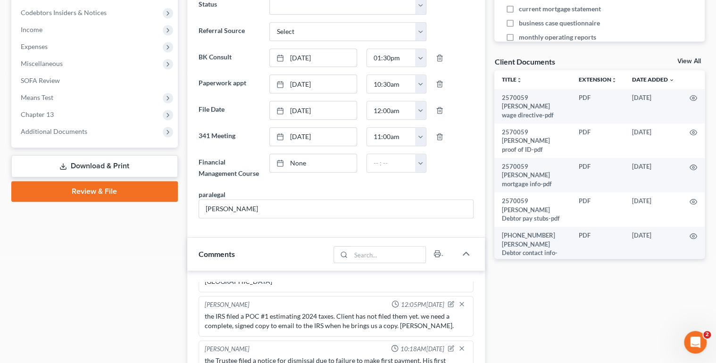
click at [684, 59] on link "View All" at bounding box center [689, 61] width 24 height 7
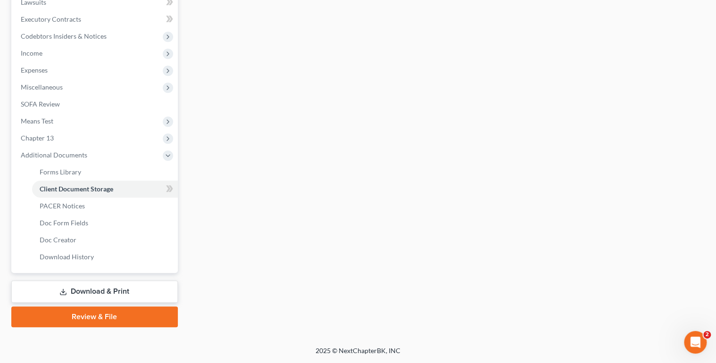
scroll to position [158, 0]
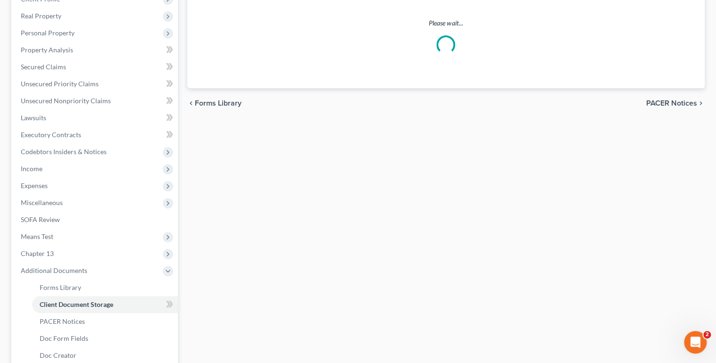
select select "18"
select select "21"
select select "10"
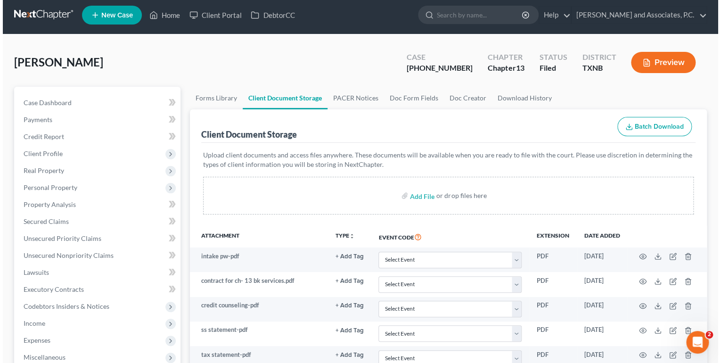
scroll to position [0, 0]
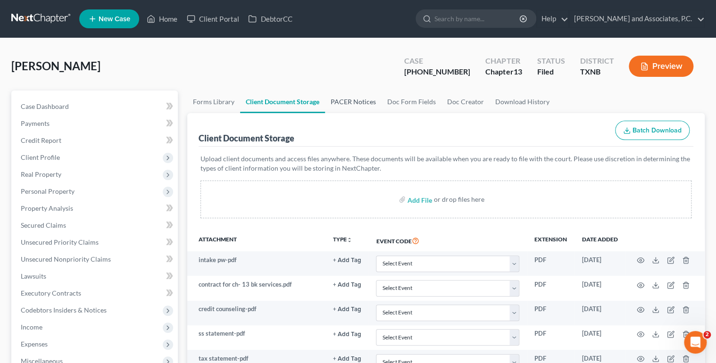
click at [349, 99] on link "PACER Notices" at bounding box center [353, 102] width 57 height 23
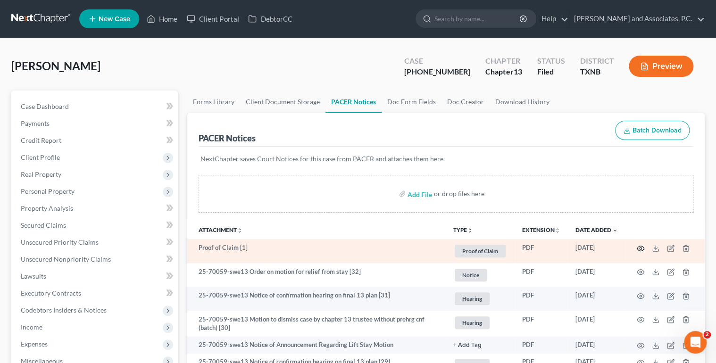
click at [641, 248] on circle "button" at bounding box center [640, 249] width 2 height 2
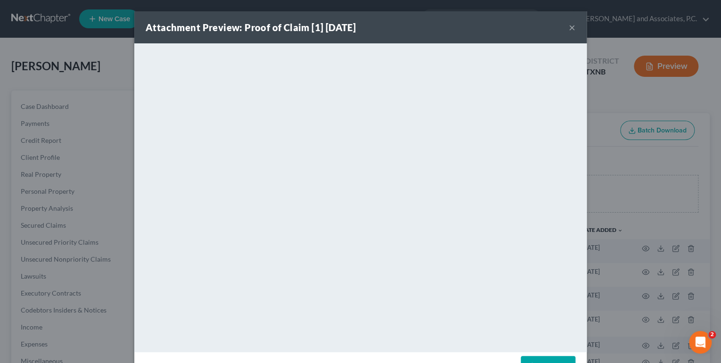
click at [571, 28] on button "×" at bounding box center [572, 27] width 7 height 11
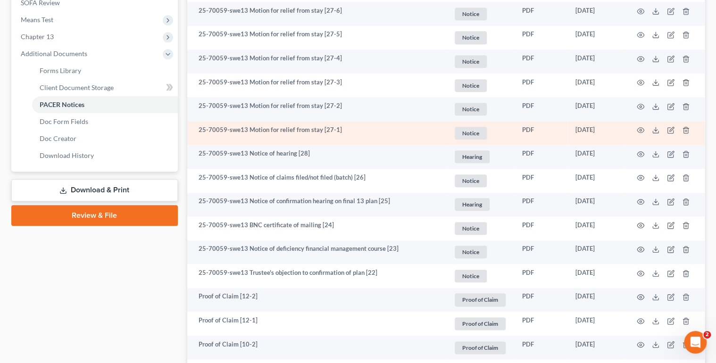
scroll to position [377, 0]
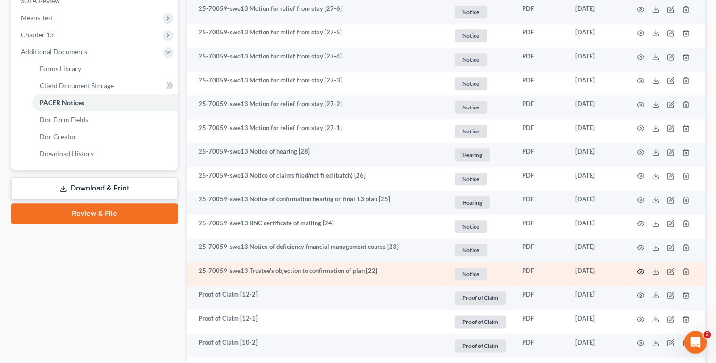
click at [639, 271] on circle "button" at bounding box center [640, 272] width 2 height 2
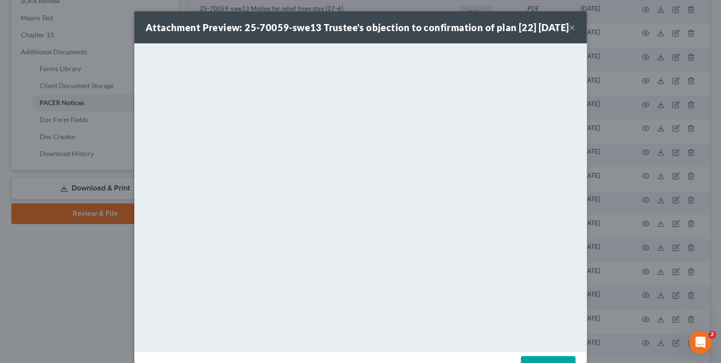
click at [569, 33] on button "×" at bounding box center [572, 27] width 7 height 11
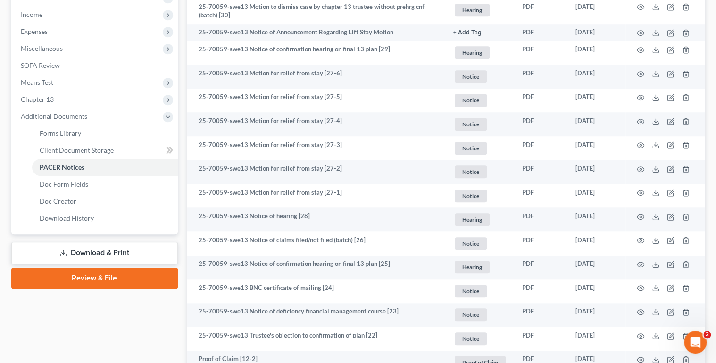
scroll to position [151, 0]
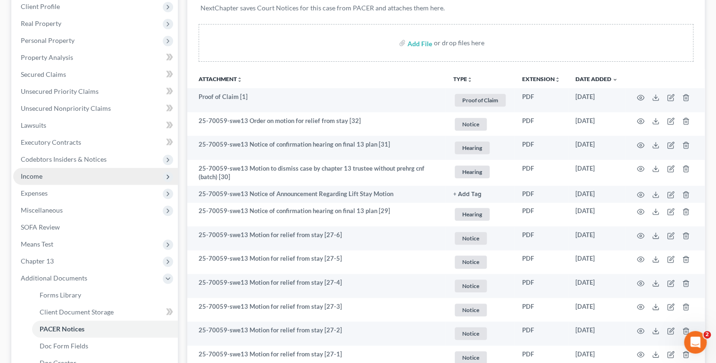
click at [49, 177] on span "Income" at bounding box center [95, 176] width 165 height 17
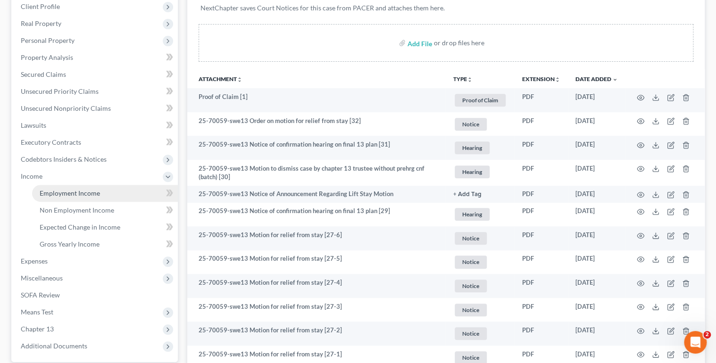
click at [51, 189] on span "Employment Income" at bounding box center [70, 193] width 60 height 8
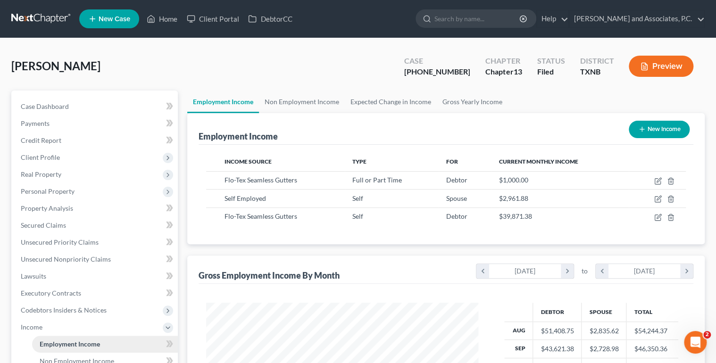
scroll to position [168, 290]
click at [74, 106] on link "Case Dashboard" at bounding box center [95, 106] width 165 height 17
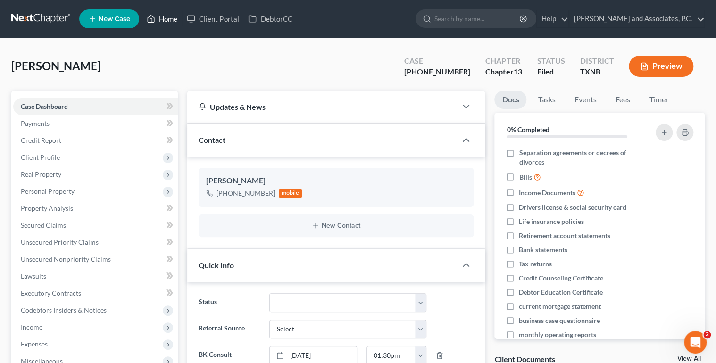
drag, startPoint x: 174, startPoint y: 18, endPoint x: 220, endPoint y: 0, distance: 49.8
click at [174, 18] on link "Home" at bounding box center [162, 18] width 40 height 17
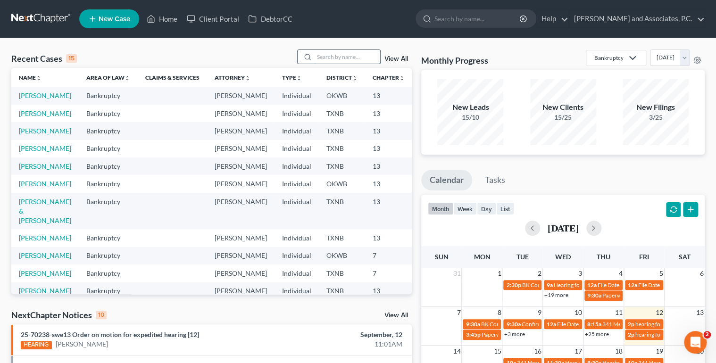
click at [330, 57] on input "search" at bounding box center [347, 57] width 66 height 14
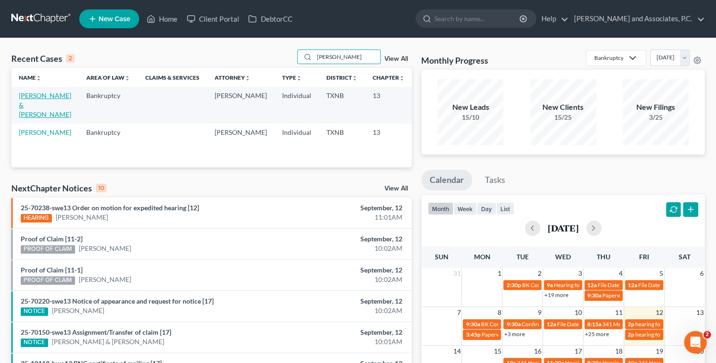
type input "[PERSON_NAME]"
click at [36, 105] on link "[PERSON_NAME] & [PERSON_NAME]" at bounding box center [45, 104] width 52 height 27
select select "1"
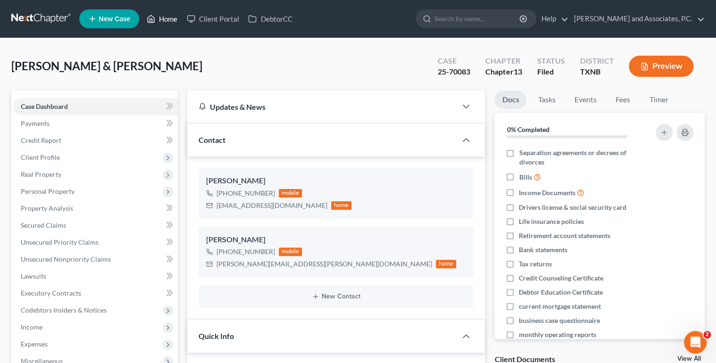
click at [169, 21] on link "Home" at bounding box center [162, 18] width 40 height 17
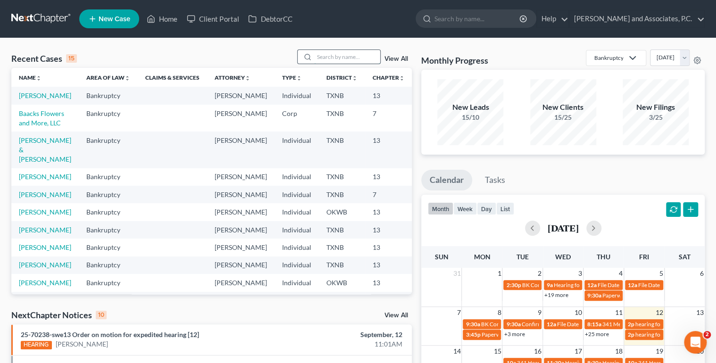
click at [335, 58] on input "search" at bounding box center [347, 57] width 66 height 14
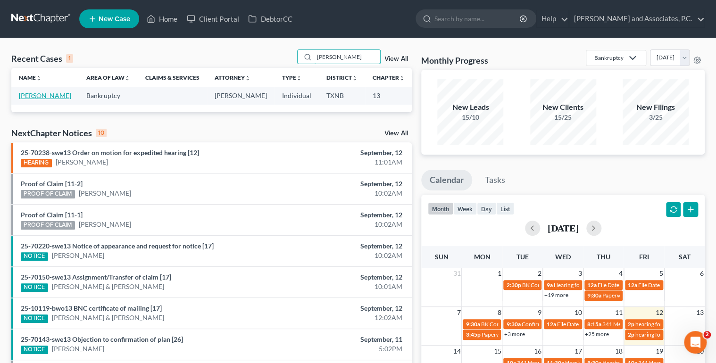
type input "[PERSON_NAME]"
click at [32, 99] on link "[PERSON_NAME]" at bounding box center [45, 95] width 52 height 8
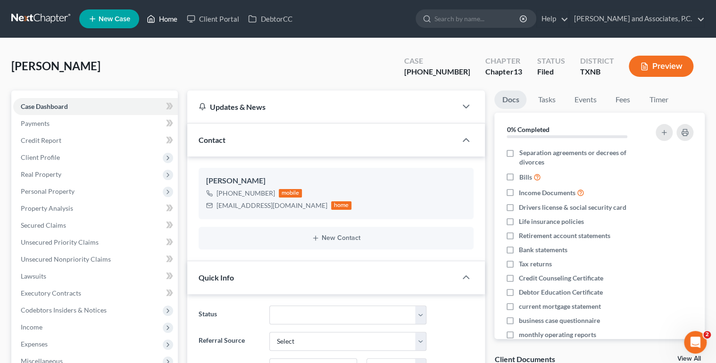
drag, startPoint x: 172, startPoint y: 22, endPoint x: 244, endPoint y: 91, distance: 100.1
click at [172, 21] on link "Home" at bounding box center [162, 18] width 40 height 17
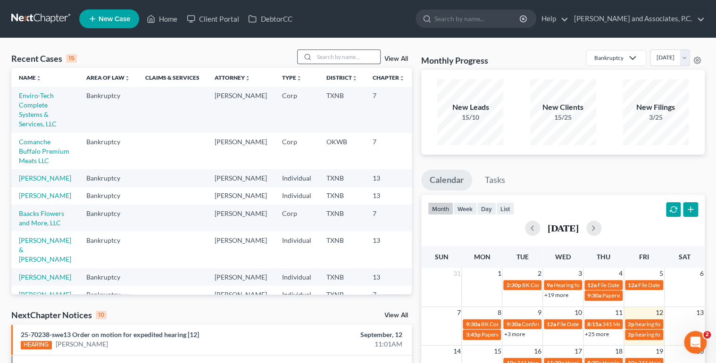
click at [318, 56] on input "search" at bounding box center [347, 57] width 66 height 14
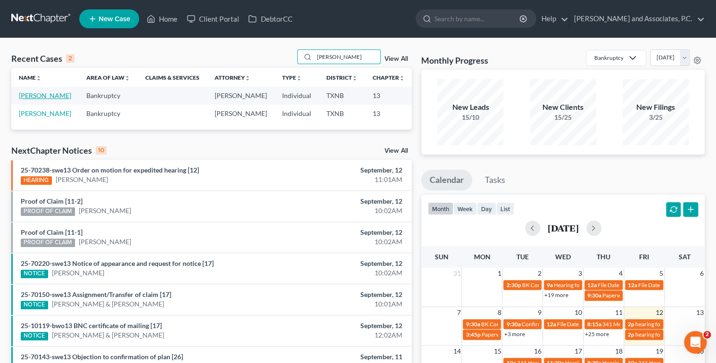
type input "[PERSON_NAME]"
click at [26, 99] on link "[PERSON_NAME]" at bounding box center [45, 95] width 52 height 8
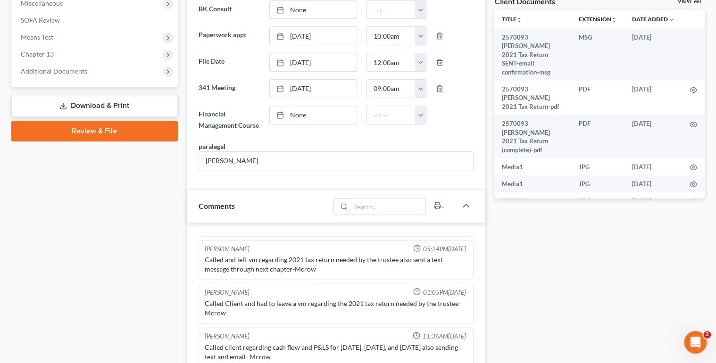
scroll to position [302, 0]
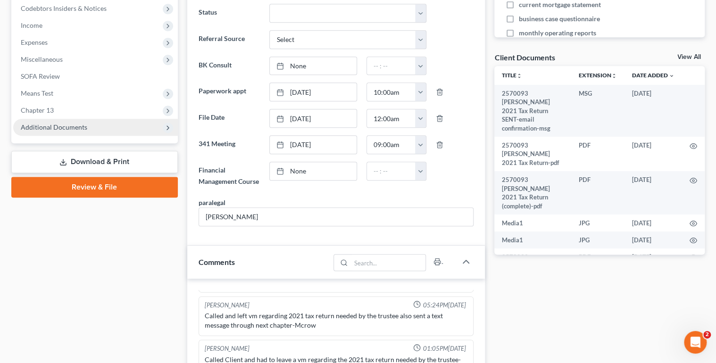
click at [55, 127] on span "Additional Documents" at bounding box center [54, 127] width 66 height 8
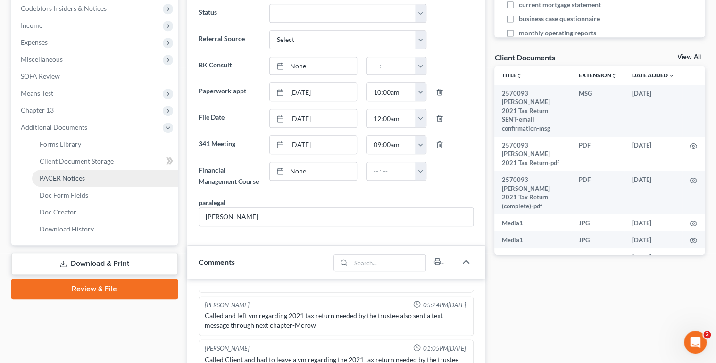
click at [68, 175] on span "PACER Notices" at bounding box center [62, 178] width 45 height 8
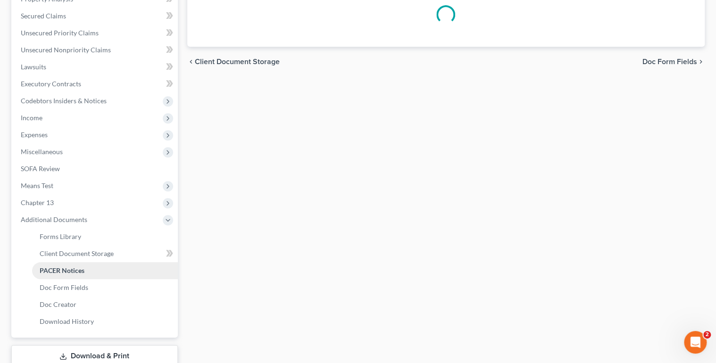
scroll to position [145, 0]
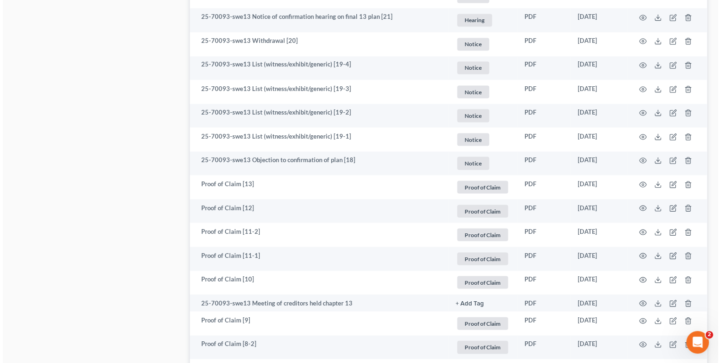
scroll to position [905, 0]
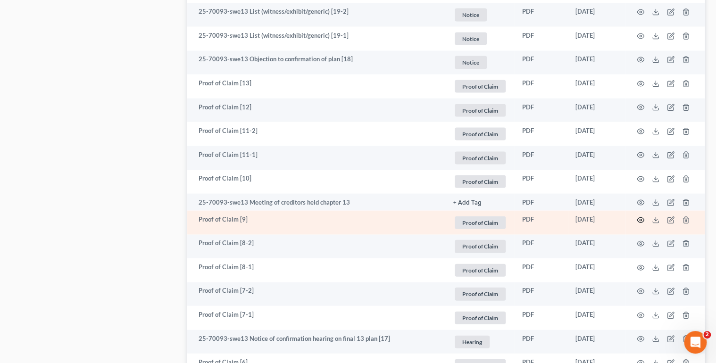
click at [639, 219] on circle "button" at bounding box center [640, 220] width 2 height 2
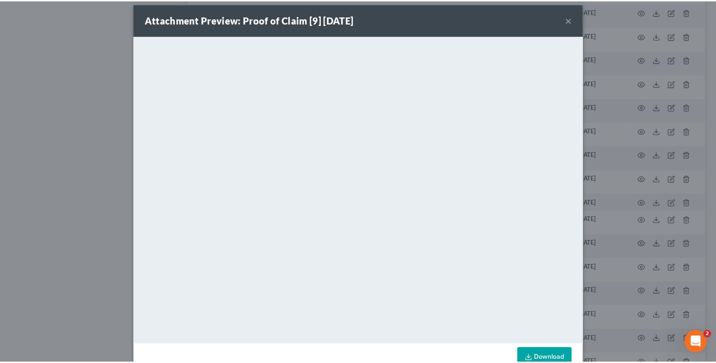
scroll to position [0, 0]
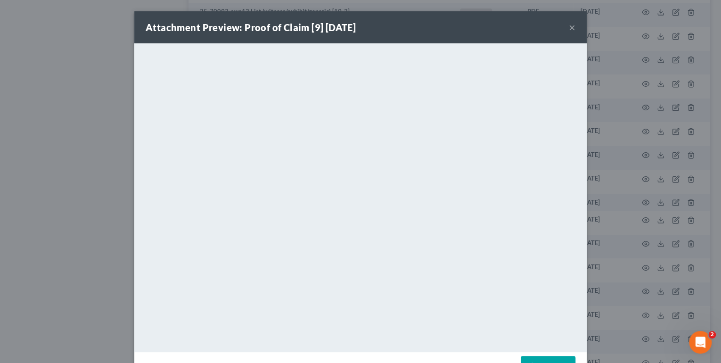
click at [569, 28] on button "×" at bounding box center [572, 27] width 7 height 11
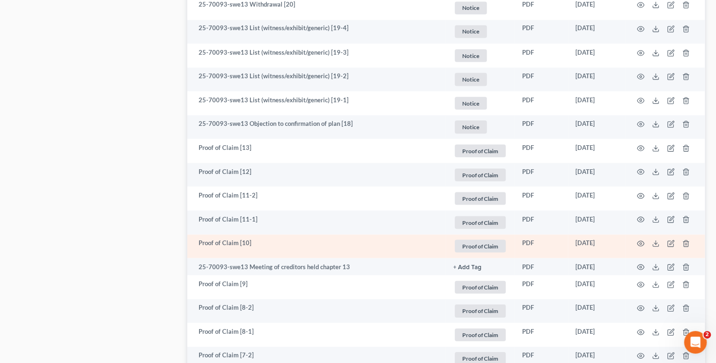
scroll to position [830, 0]
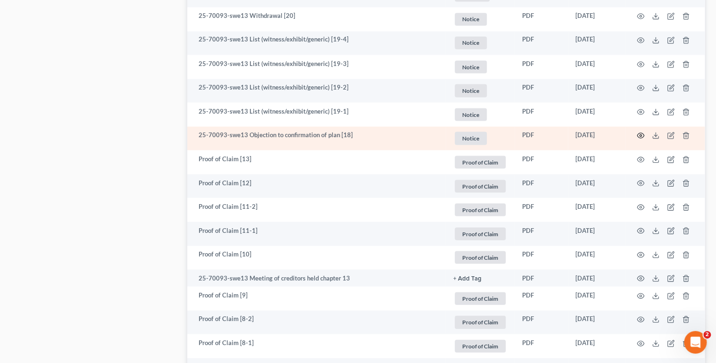
click at [638, 134] on icon "button" at bounding box center [641, 136] width 8 height 8
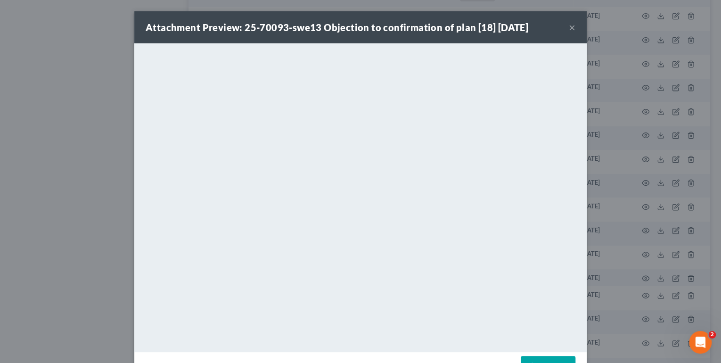
click at [571, 25] on button "×" at bounding box center [572, 27] width 7 height 11
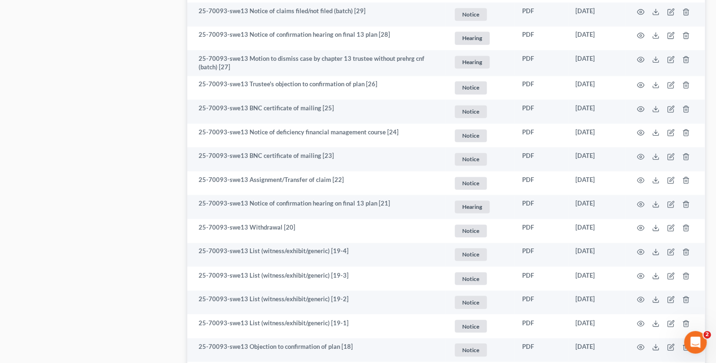
scroll to position [566, 0]
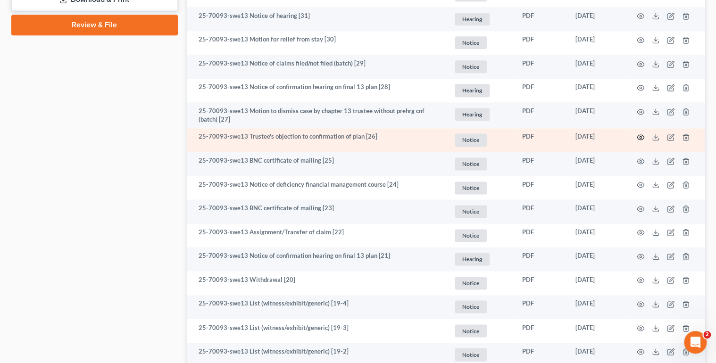
click at [641, 139] on icon "button" at bounding box center [640, 137] width 7 height 5
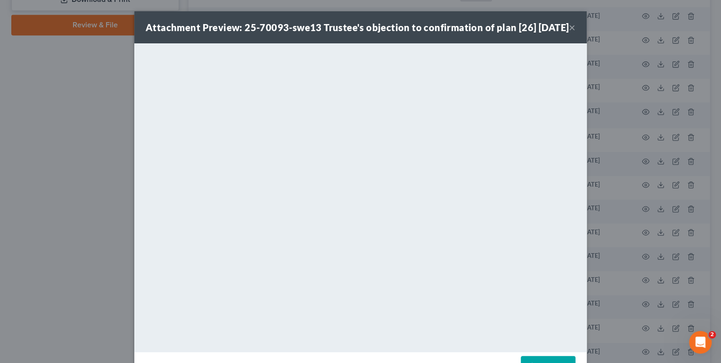
click at [569, 33] on button "×" at bounding box center [572, 27] width 7 height 11
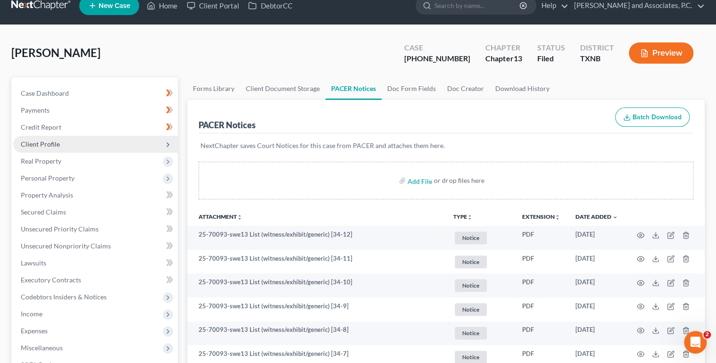
scroll to position [0, 0]
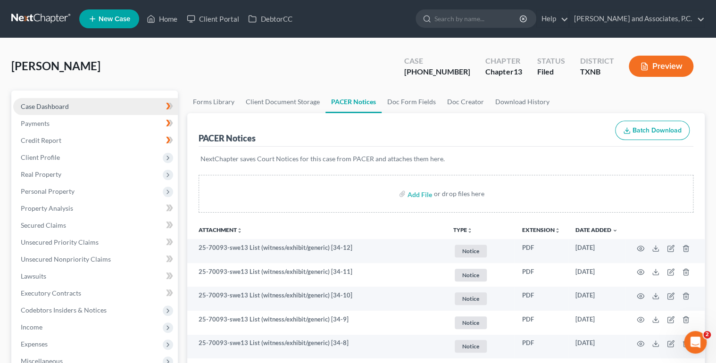
drag, startPoint x: 78, startPoint y: 101, endPoint x: 82, endPoint y: 107, distance: 6.6
click at [78, 100] on link "Case Dashboard" at bounding box center [95, 106] width 165 height 17
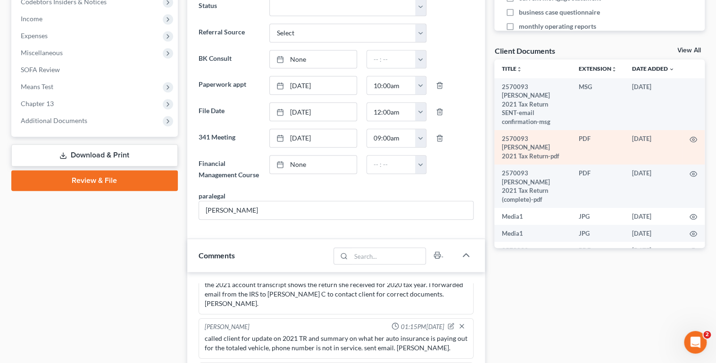
scroll to position [302, 0]
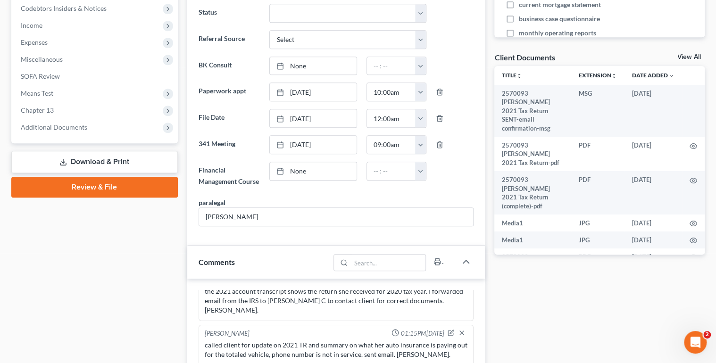
click at [688, 55] on link "View All" at bounding box center [689, 57] width 24 height 7
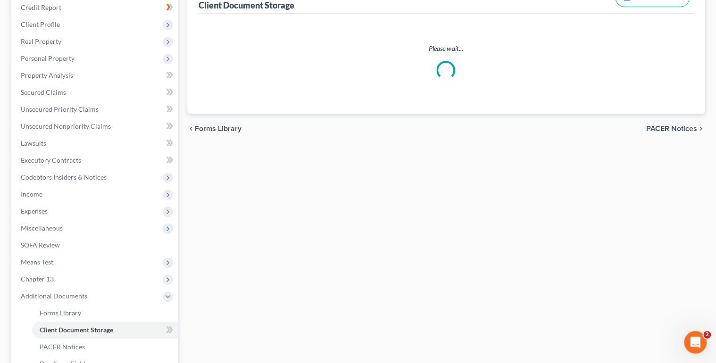
scroll to position [31, 0]
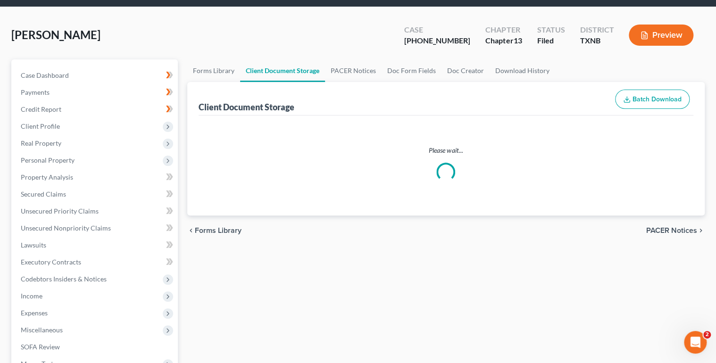
select select "10"
select select "21"
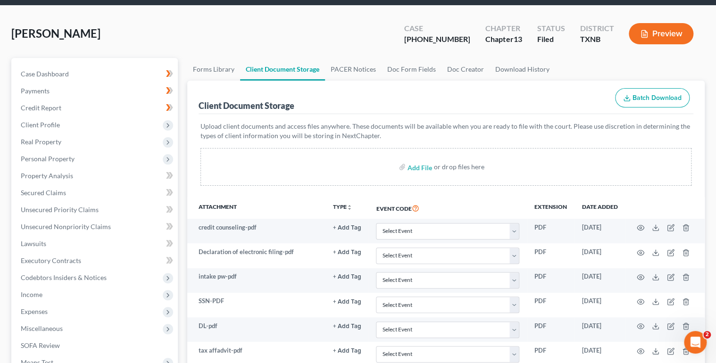
scroll to position [0, 0]
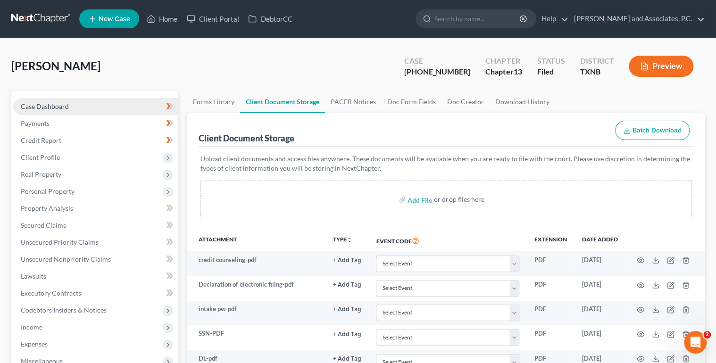
click at [62, 108] on span "Case Dashboard" at bounding box center [45, 106] width 48 height 8
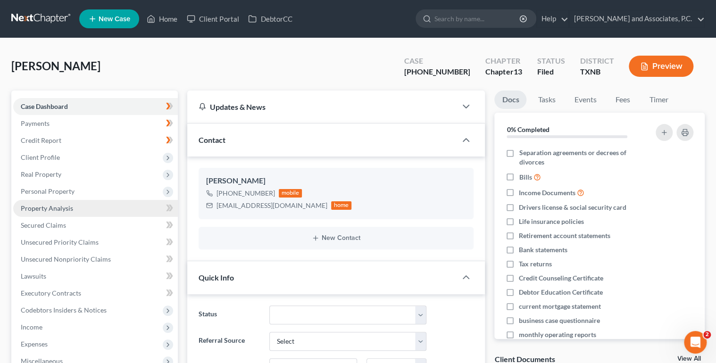
scroll to position [264, 0]
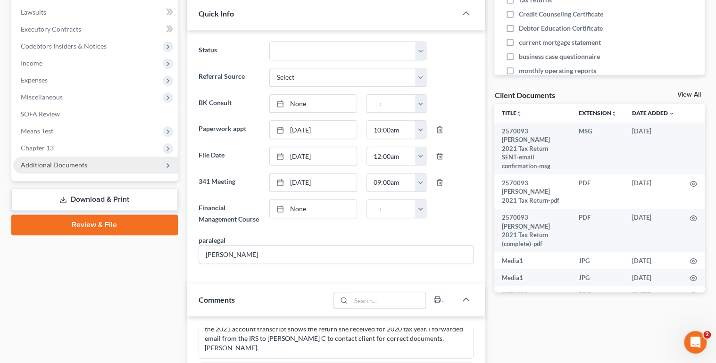
click at [61, 166] on span "Additional Documents" at bounding box center [54, 165] width 66 height 8
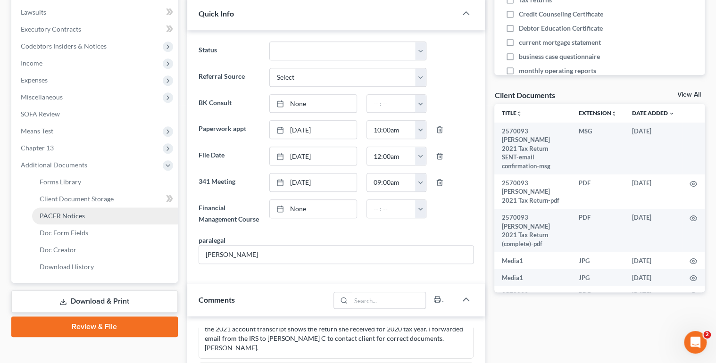
click at [58, 219] on span "PACER Notices" at bounding box center [62, 216] width 45 height 8
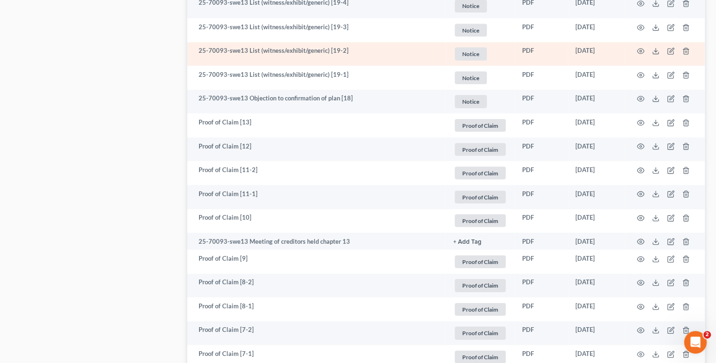
scroll to position [868, 0]
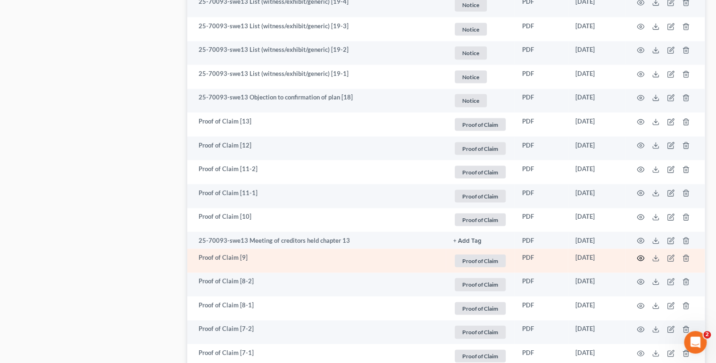
click at [639, 257] on circle "button" at bounding box center [640, 258] width 2 height 2
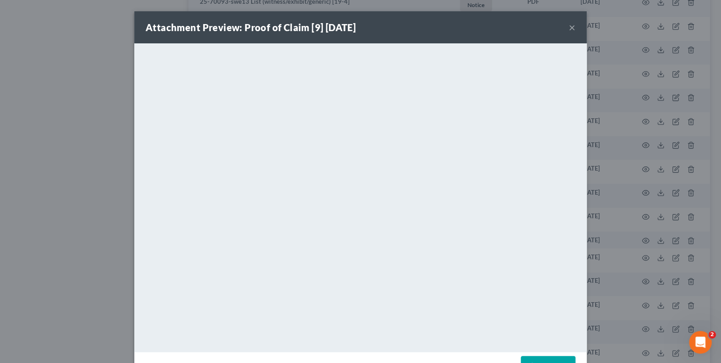
click at [569, 29] on button "×" at bounding box center [572, 27] width 7 height 11
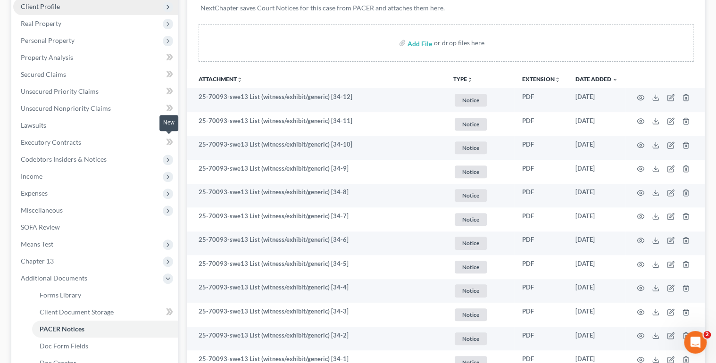
scroll to position [0, 0]
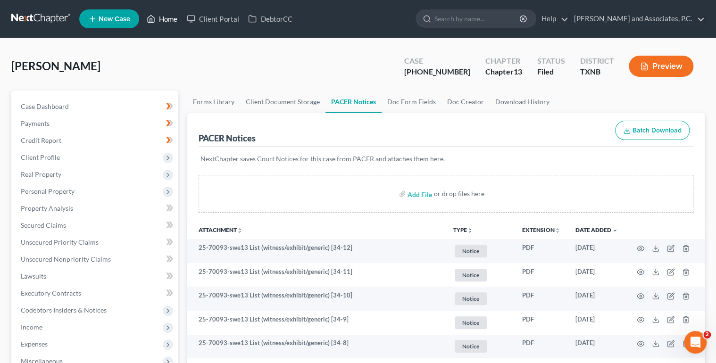
click at [157, 19] on link "Home" at bounding box center [162, 18] width 40 height 17
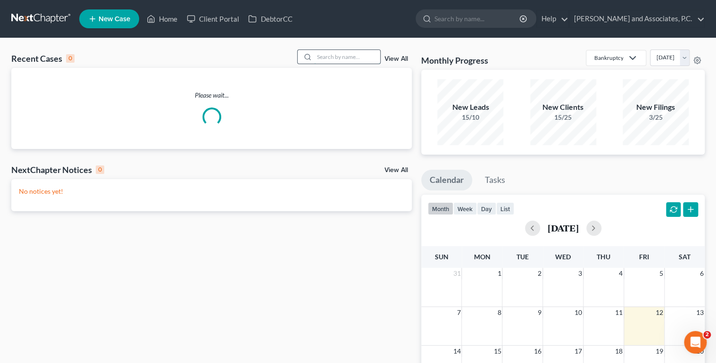
click at [345, 59] on input "search" at bounding box center [347, 57] width 66 height 14
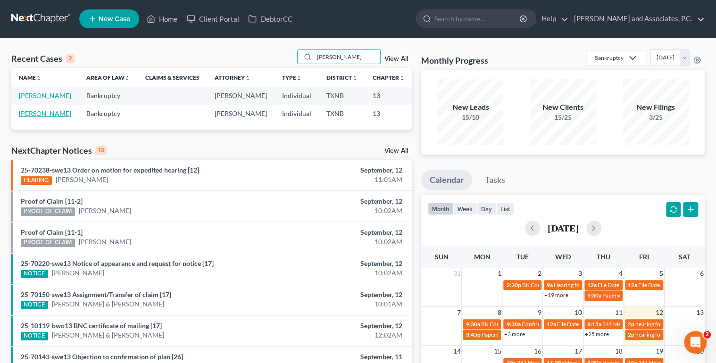
type input "[PERSON_NAME]"
click at [33, 117] on link "[PERSON_NAME]" at bounding box center [45, 113] width 52 height 8
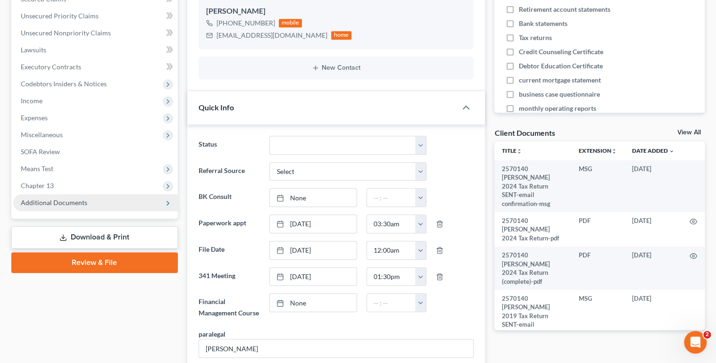
scroll to position [2531, 0]
click at [68, 206] on span "Additional Documents" at bounding box center [54, 203] width 66 height 8
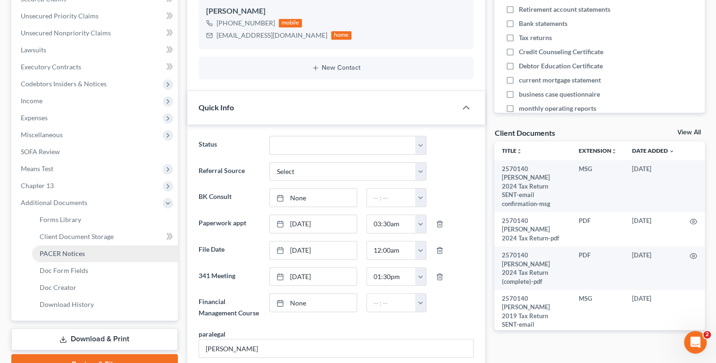
click at [72, 255] on span "PACER Notices" at bounding box center [62, 253] width 45 height 8
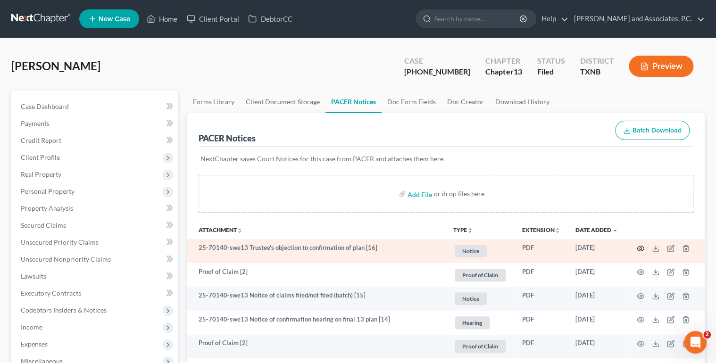
click at [639, 248] on circle "button" at bounding box center [640, 249] width 2 height 2
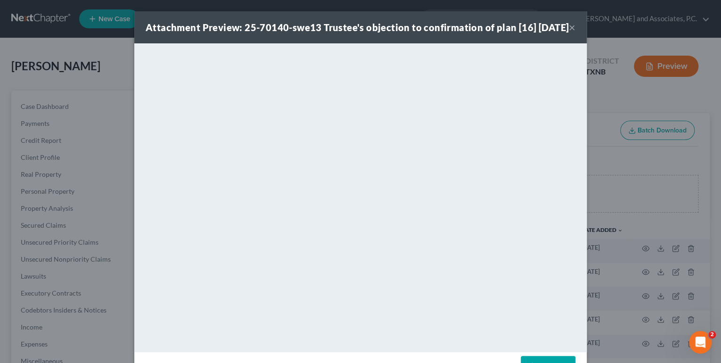
click at [570, 31] on button "×" at bounding box center [572, 27] width 7 height 11
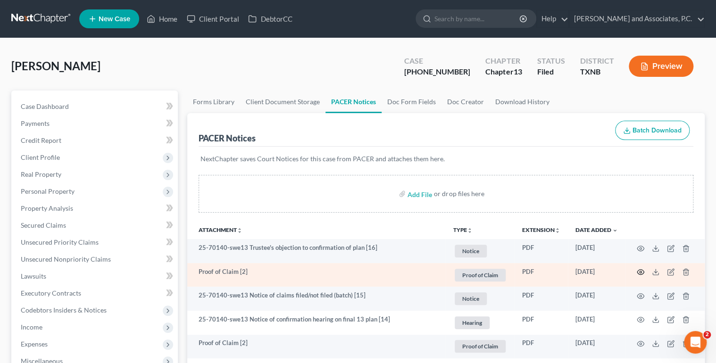
click at [639, 270] on icon "button" at bounding box center [641, 272] width 8 height 8
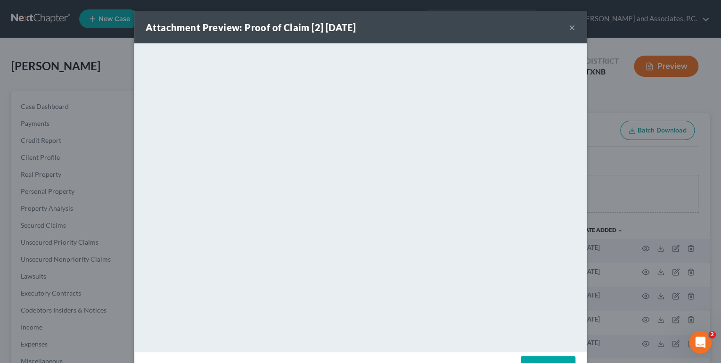
click at [569, 25] on button "×" at bounding box center [572, 27] width 7 height 11
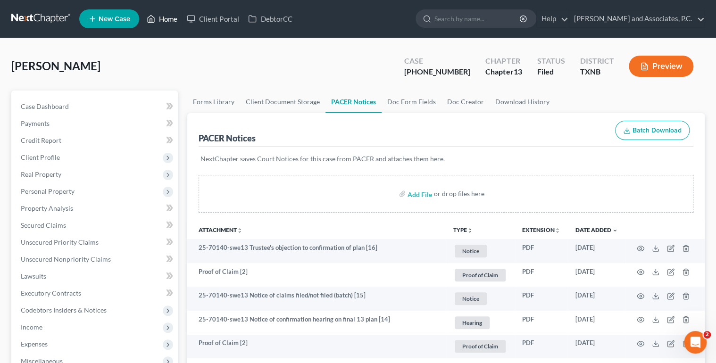
click at [167, 20] on link "Home" at bounding box center [162, 18] width 40 height 17
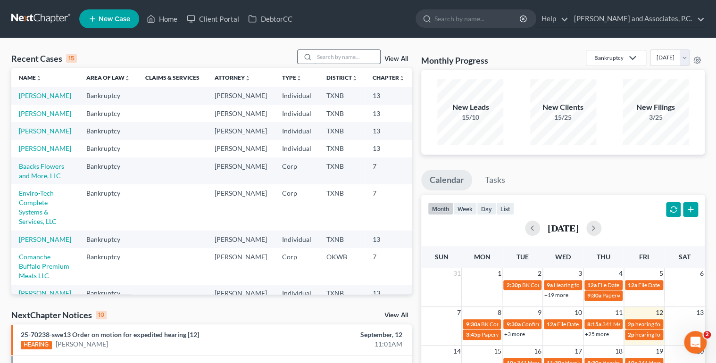
click at [316, 56] on input "search" at bounding box center [347, 57] width 66 height 14
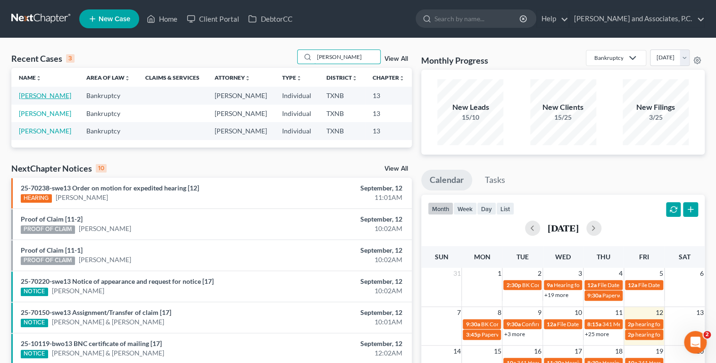
type input "cummings"
click at [41, 96] on link "Cummings, James" at bounding box center [45, 95] width 52 height 8
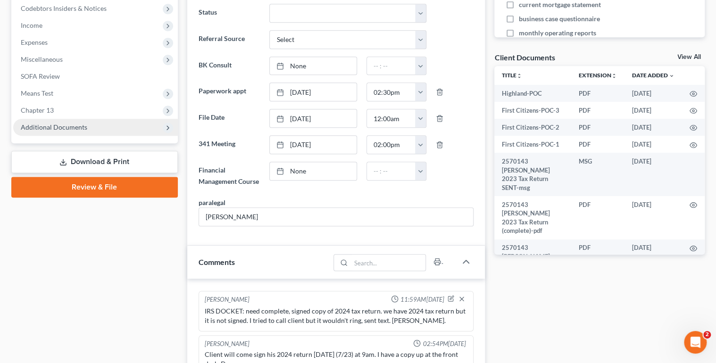
scroll to position [119, 0]
